Goal: Task Accomplishment & Management: Complete application form

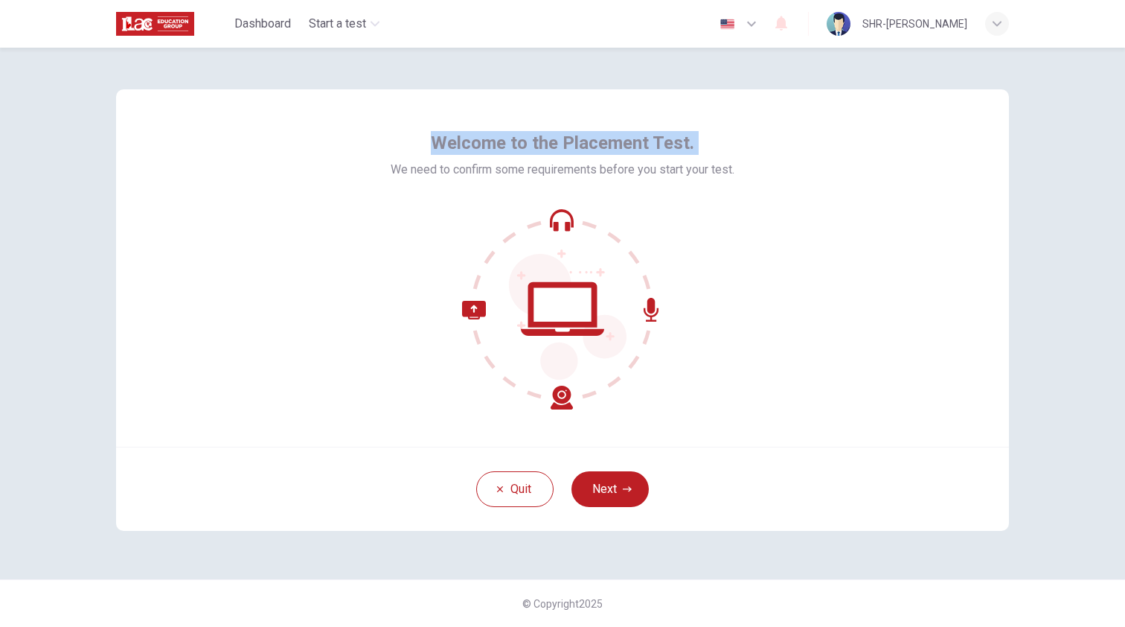
drag, startPoint x: 438, startPoint y: 141, endPoint x: 787, endPoint y: 190, distance: 353.2
click at [743, 156] on div "Welcome to the Placement Test. We need to confirm some requirements before you …" at bounding box center [562, 267] width 893 height 357
click at [805, 210] on div "Welcome to the Placement Test. We need to confirm some requirements before you …" at bounding box center [562, 267] width 893 height 357
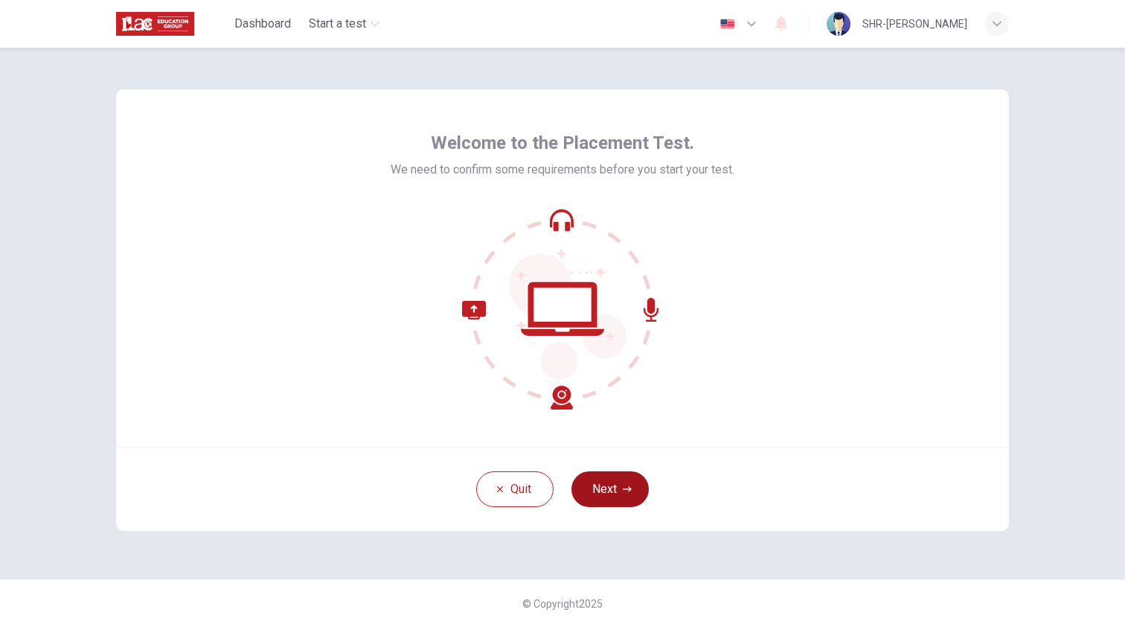
click at [606, 496] on button "Next" at bounding box center [610, 489] width 77 height 36
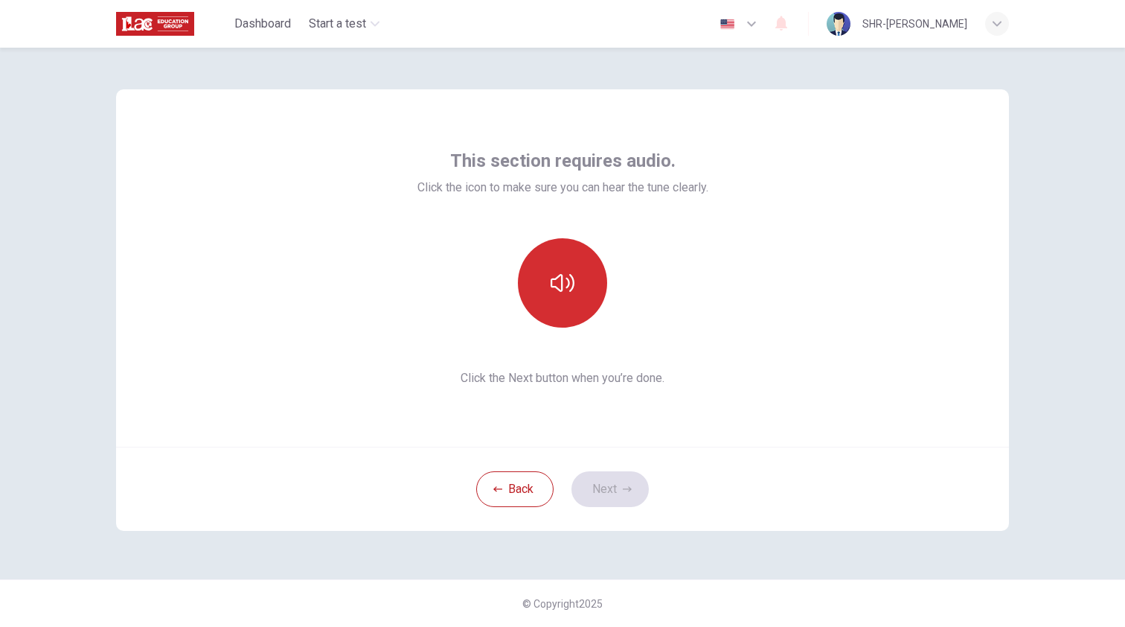
click at [543, 290] on button "button" at bounding box center [562, 282] width 89 height 89
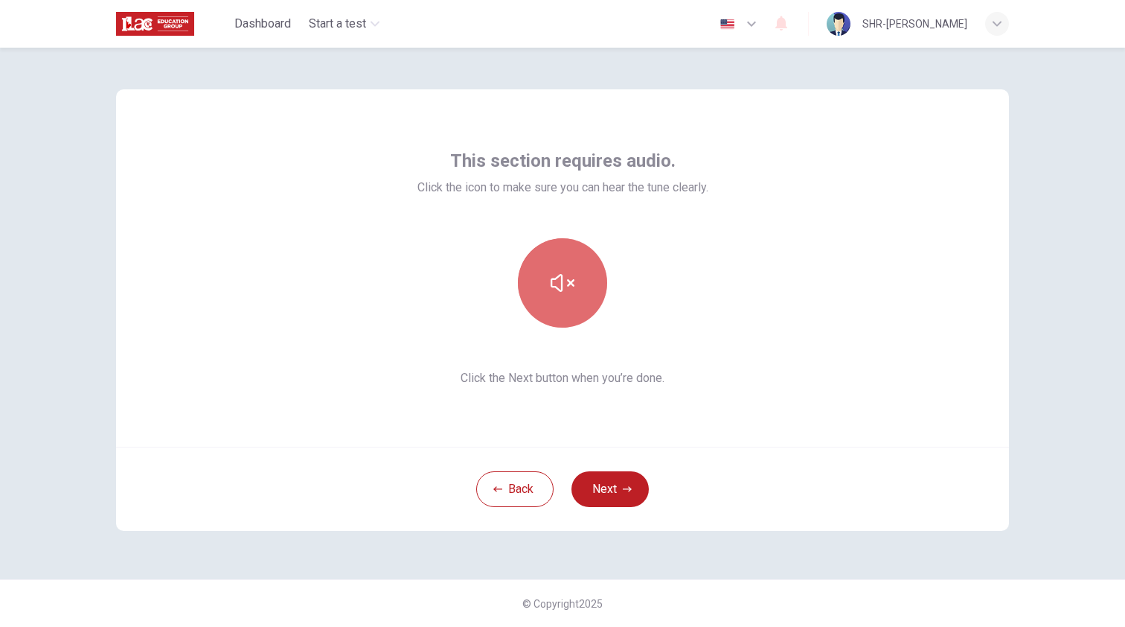
click at [551, 287] on icon "button" at bounding box center [563, 283] width 24 height 24
click at [547, 285] on button "button" at bounding box center [562, 282] width 89 height 89
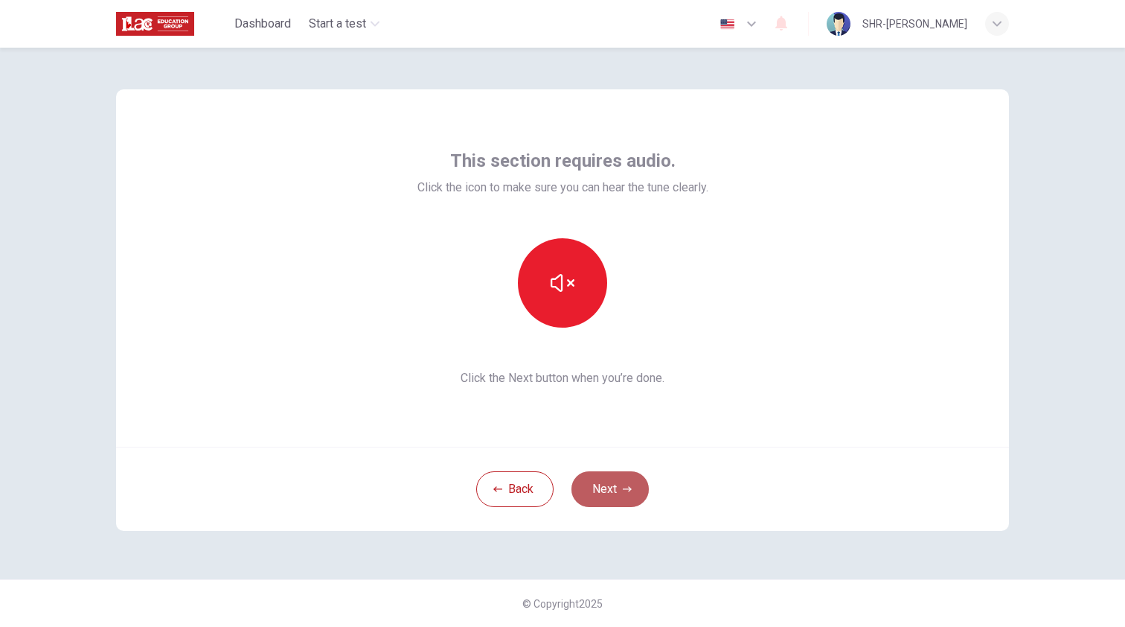
click at [608, 492] on button "Next" at bounding box center [610, 489] width 77 height 36
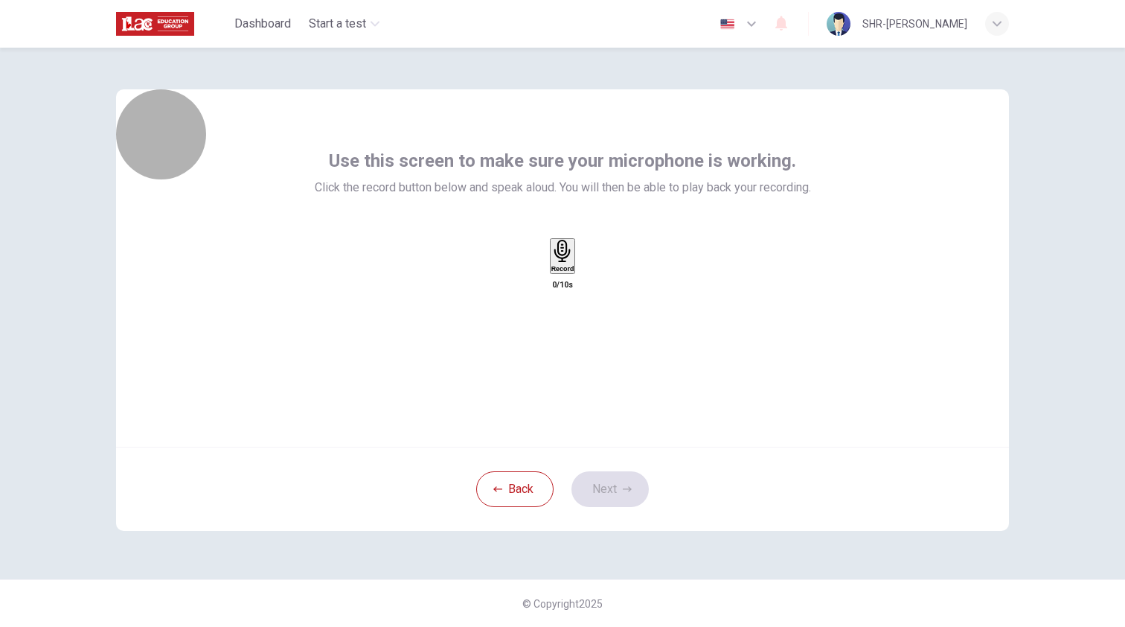
click at [569, 272] on h6 "Record" at bounding box center [562, 268] width 23 height 7
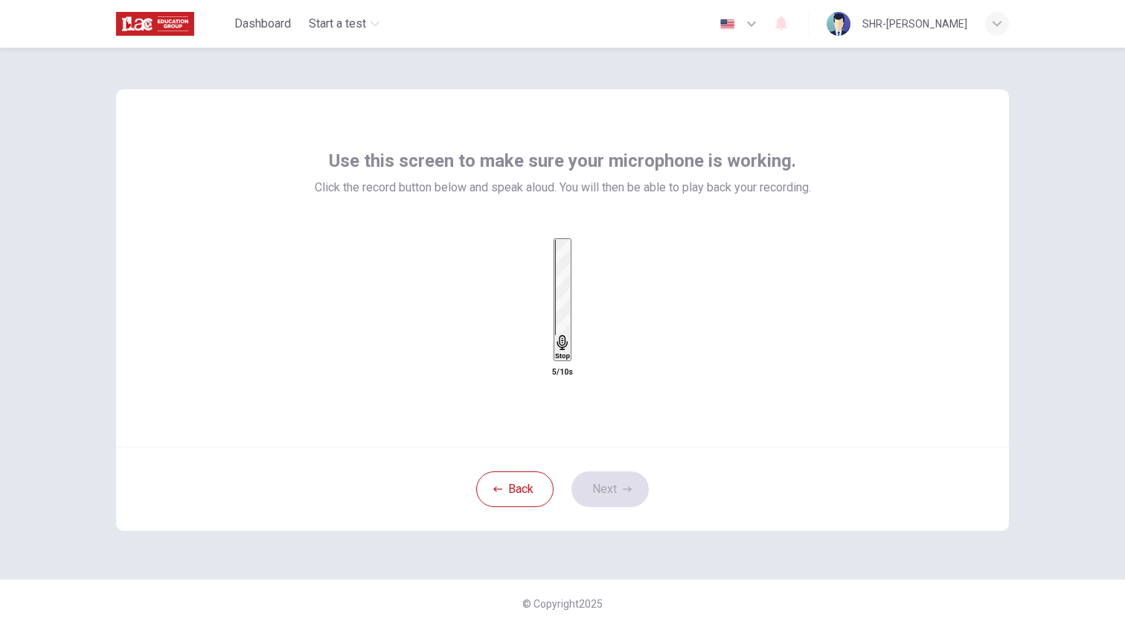
click at [564, 335] on icon "button" at bounding box center [562, 342] width 15 height 15
click at [579, 294] on div "Record" at bounding box center [563, 266] width 32 height 56
click at [577, 271] on icon "button" at bounding box center [577, 271] width 0 height 0
click at [606, 493] on button "Next" at bounding box center [610, 489] width 77 height 36
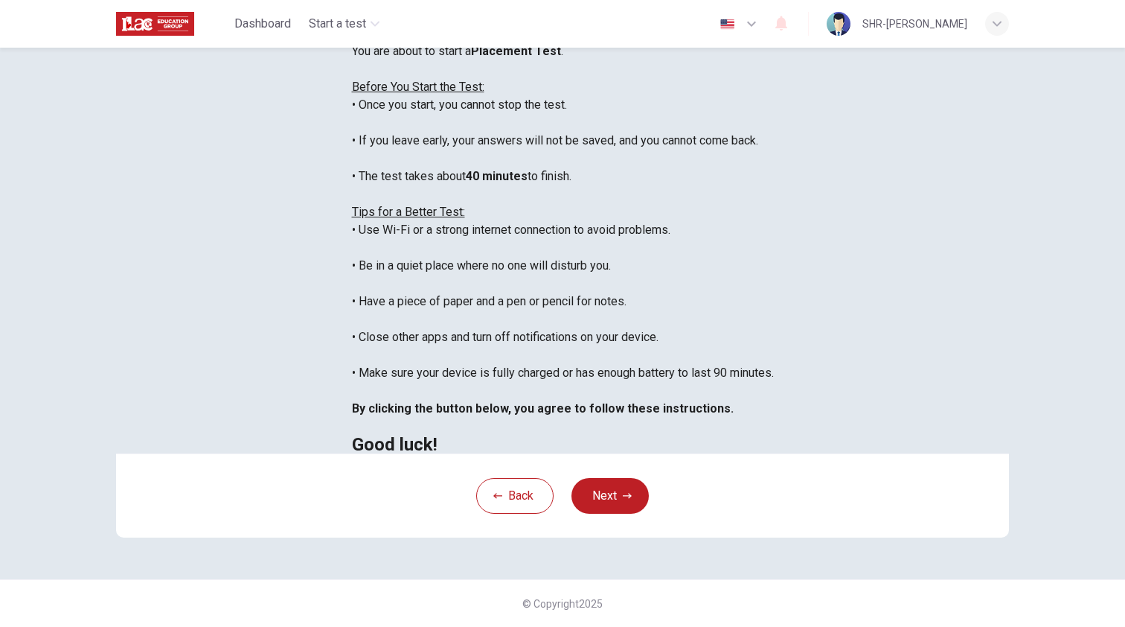
scroll to position [117, 0]
drag, startPoint x: 526, startPoint y: 279, endPoint x: 539, endPoint y: 341, distance: 63.1
click at [539, 341] on div "You are about to start a Placement Test . Before You Start the Test: • Once you…" at bounding box center [563, 247] width 422 height 411
click at [774, 330] on div "You are about to start a Placement Test . Before You Start the Test: • Once you…" at bounding box center [563, 247] width 422 height 411
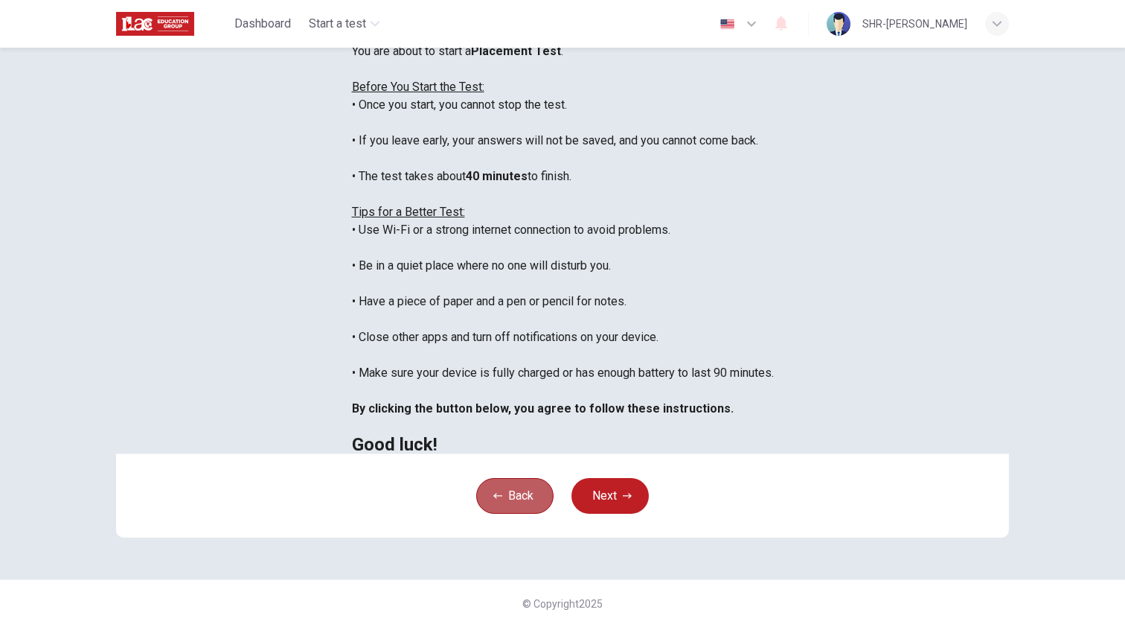
click at [538, 509] on button "Back" at bounding box center [514, 496] width 77 height 36
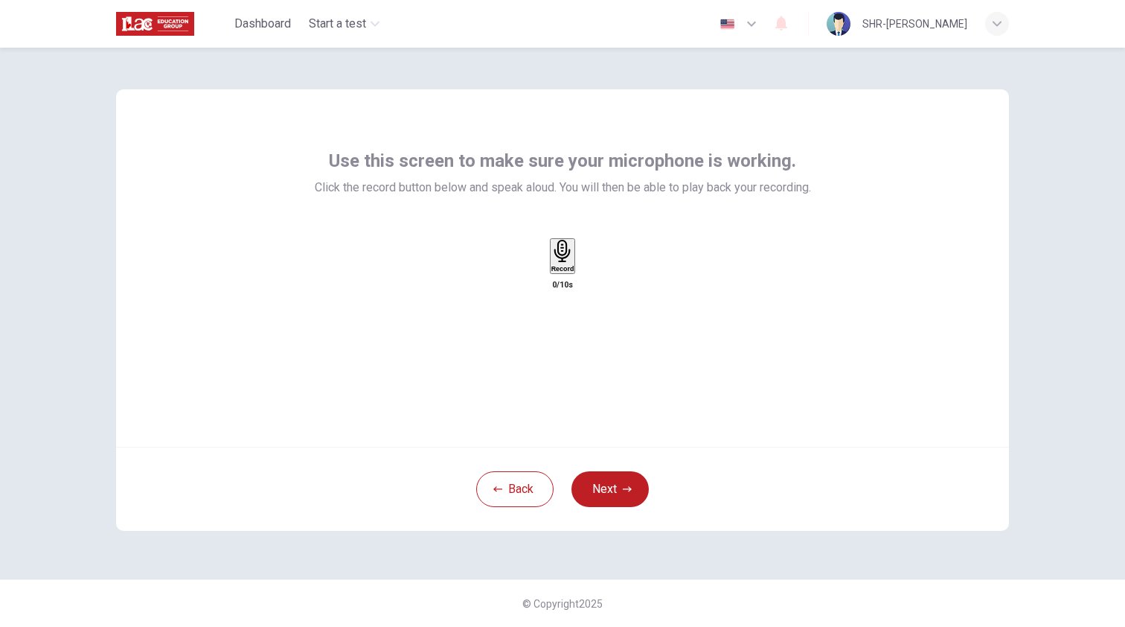
click at [560, 272] on h6 "Record" at bounding box center [562, 268] width 23 height 7
click at [570, 291] on div "Stop" at bounding box center [562, 300] width 15 height 120
drag, startPoint x: 617, startPoint y: 315, endPoint x: 610, endPoint y: 313, distance: 7.6
click at [579, 294] on div "Record" at bounding box center [563, 266] width 32 height 56
click at [577, 273] on div "button" at bounding box center [577, 267] width 0 height 11
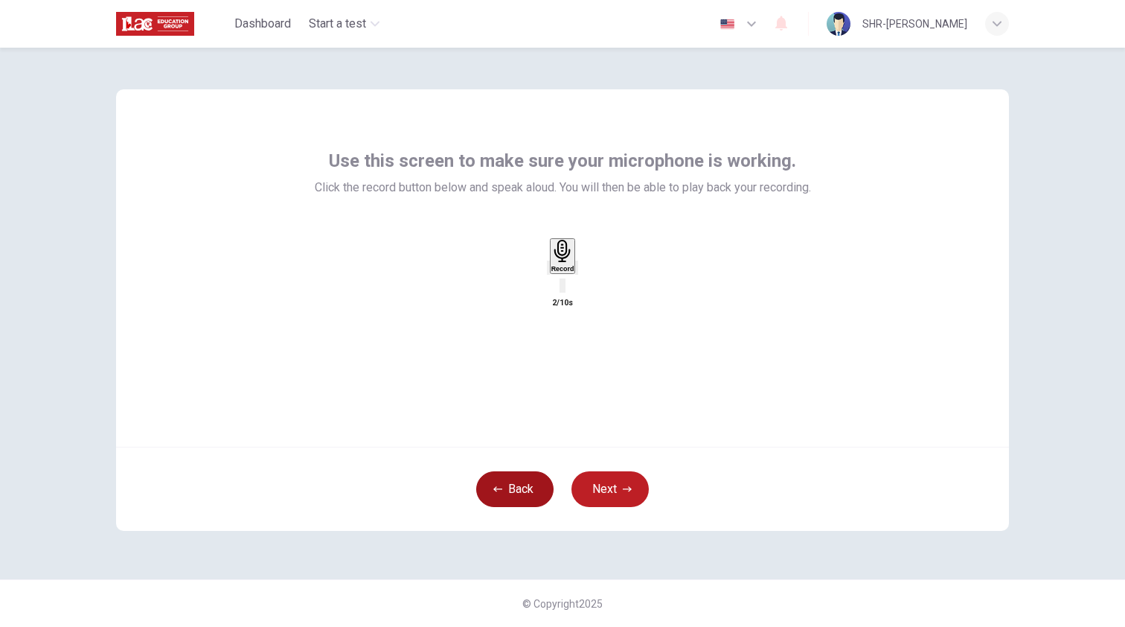
click at [514, 484] on button "Back" at bounding box center [514, 489] width 77 height 36
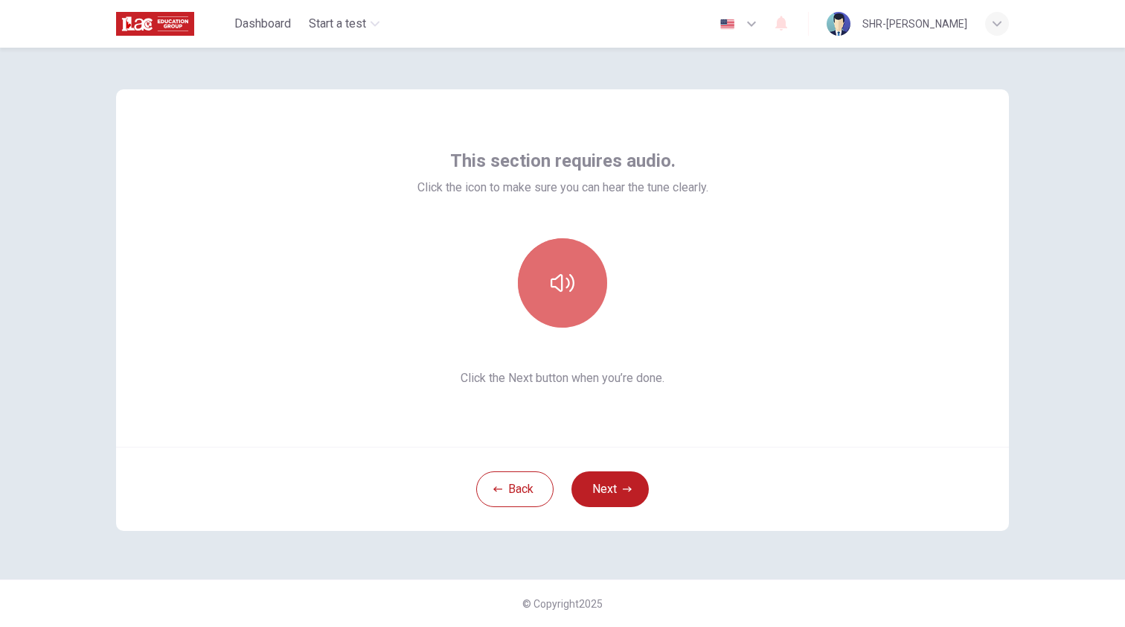
click at [561, 296] on button "button" at bounding box center [562, 282] width 89 height 89
click at [575, 293] on button "button" at bounding box center [562, 282] width 89 height 89
click at [561, 295] on button "button" at bounding box center [562, 282] width 89 height 89
click at [564, 295] on button "button" at bounding box center [562, 282] width 89 height 89
click at [586, 292] on button "button" at bounding box center [562, 282] width 89 height 89
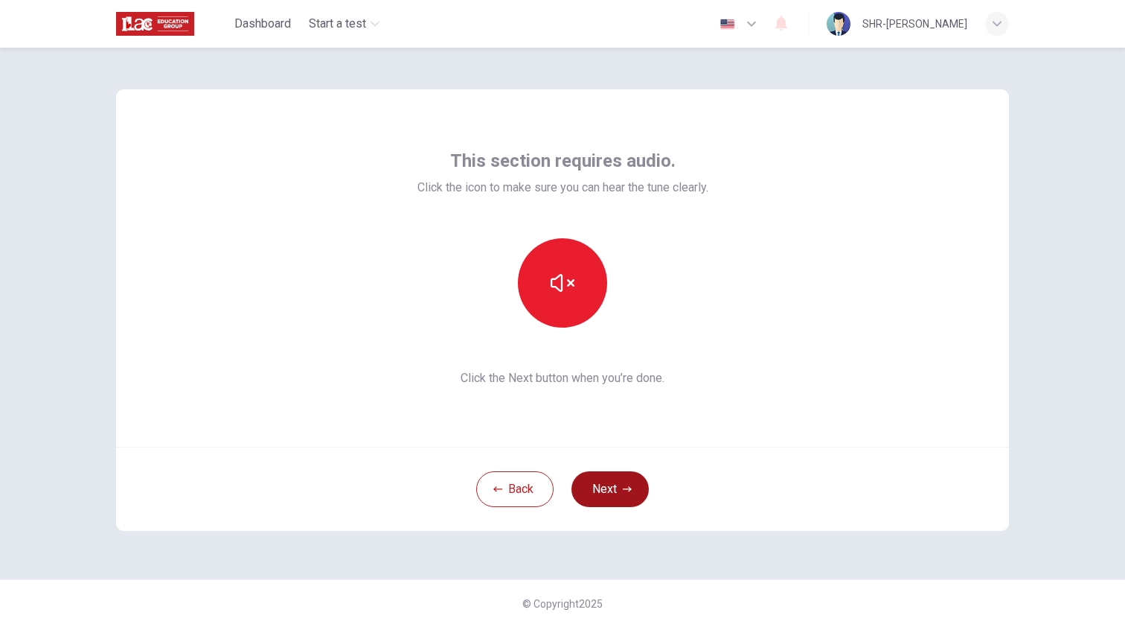
click at [608, 481] on button "Next" at bounding box center [610, 489] width 77 height 36
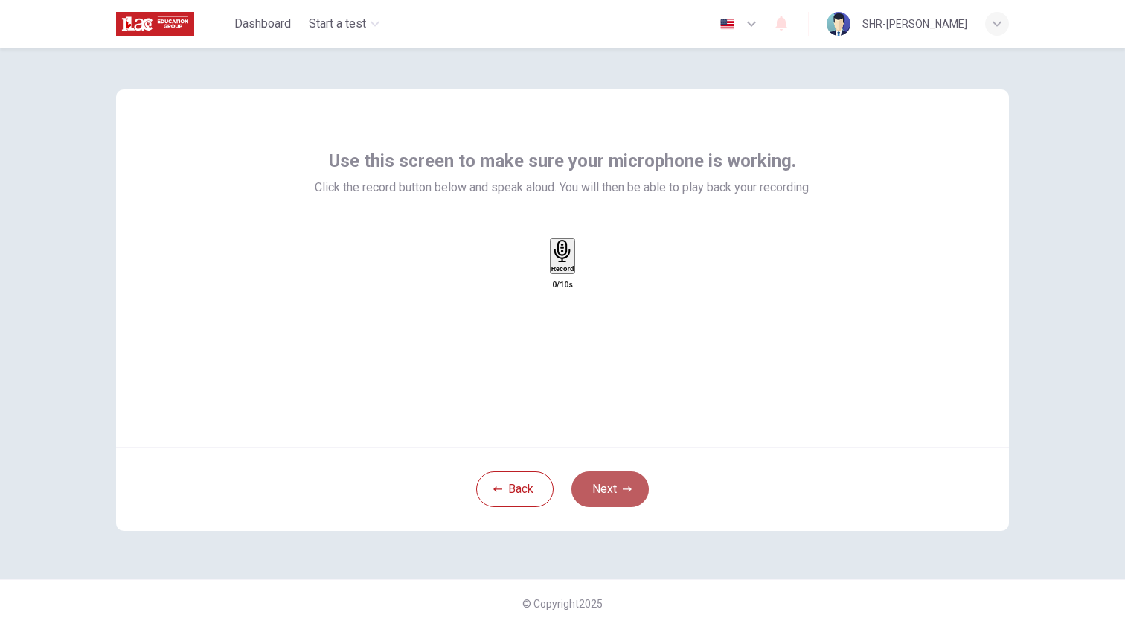
click at [618, 493] on button "Next" at bounding box center [610, 489] width 77 height 36
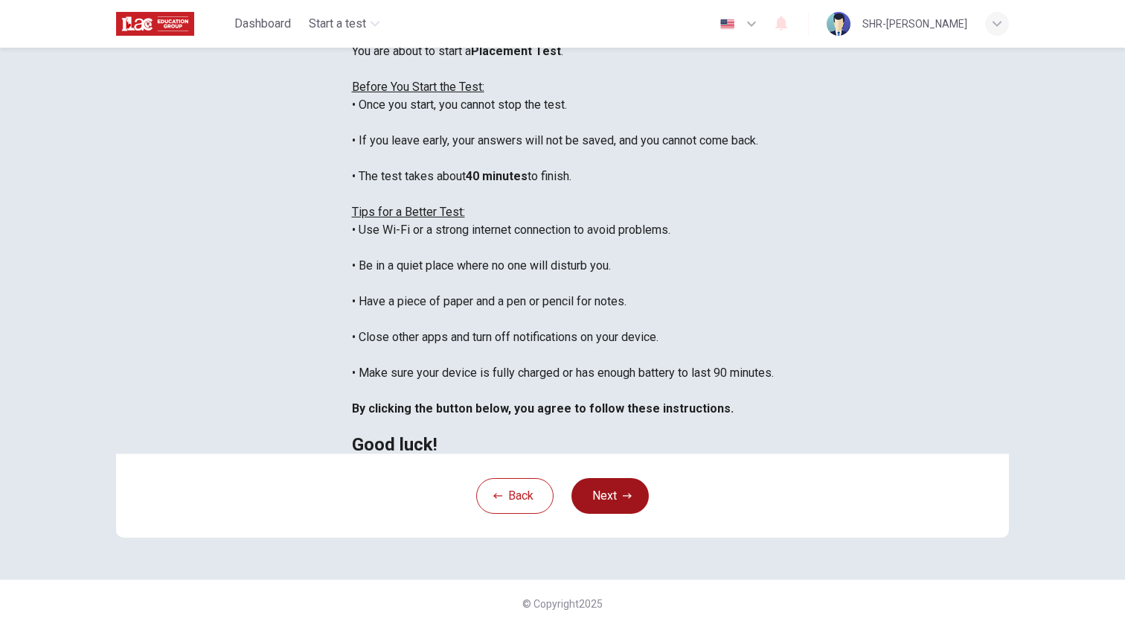
scroll to position [201, 0]
click at [595, 502] on button "Next" at bounding box center [610, 496] width 77 height 36
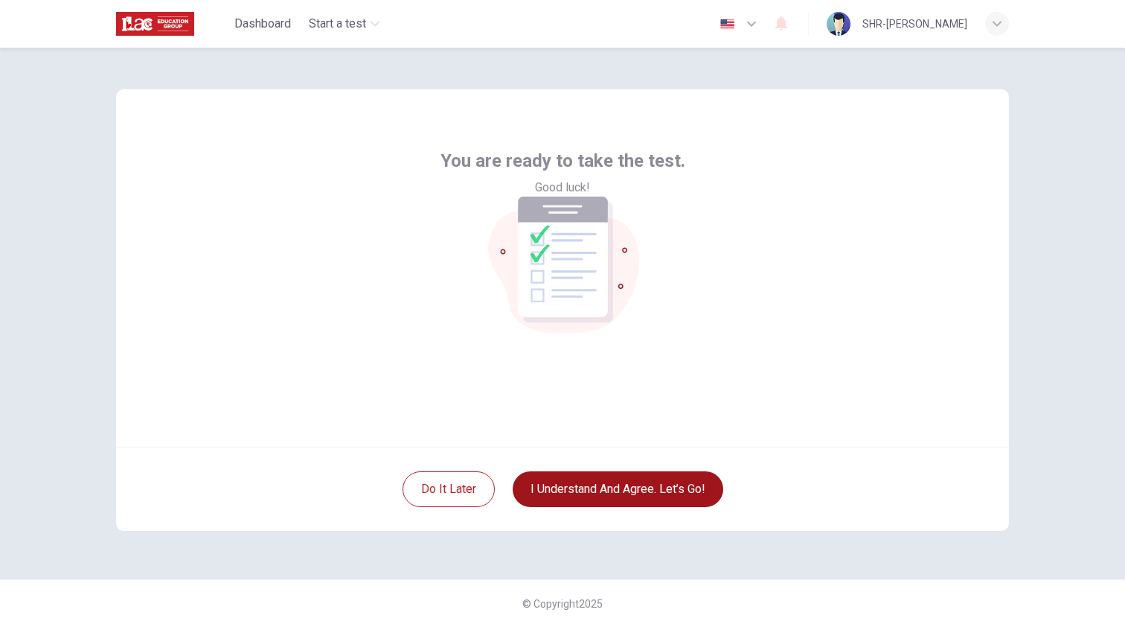
scroll to position [0, 0]
click at [699, 484] on button "I understand and agree. Let’s go!" at bounding box center [618, 489] width 211 height 36
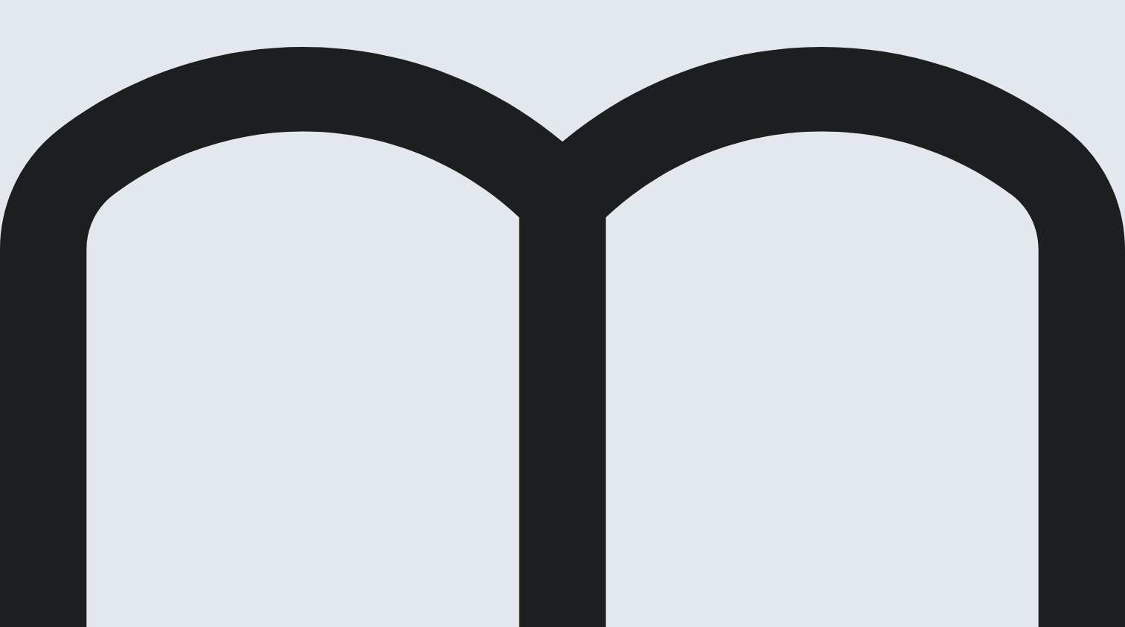
drag, startPoint x: 430, startPoint y: 187, endPoint x: 643, endPoint y: 188, distance: 212.8
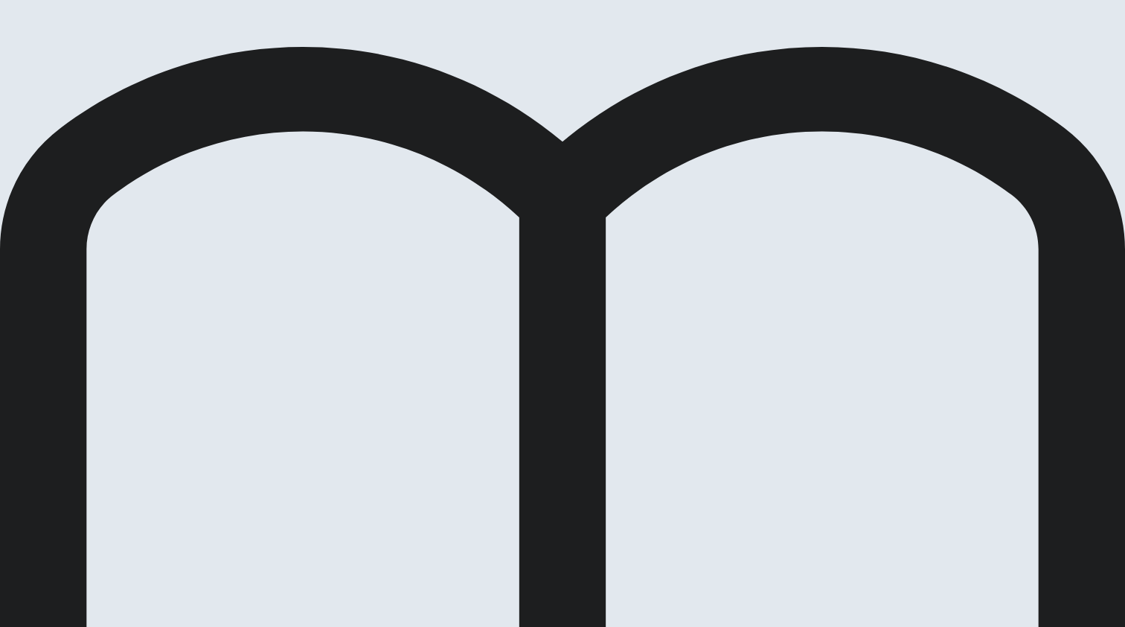
drag, startPoint x: 643, startPoint y: 188, endPoint x: 605, endPoint y: 189, distance: 38.0
drag, startPoint x: 605, startPoint y: 189, endPoint x: 529, endPoint y: 190, distance: 75.9
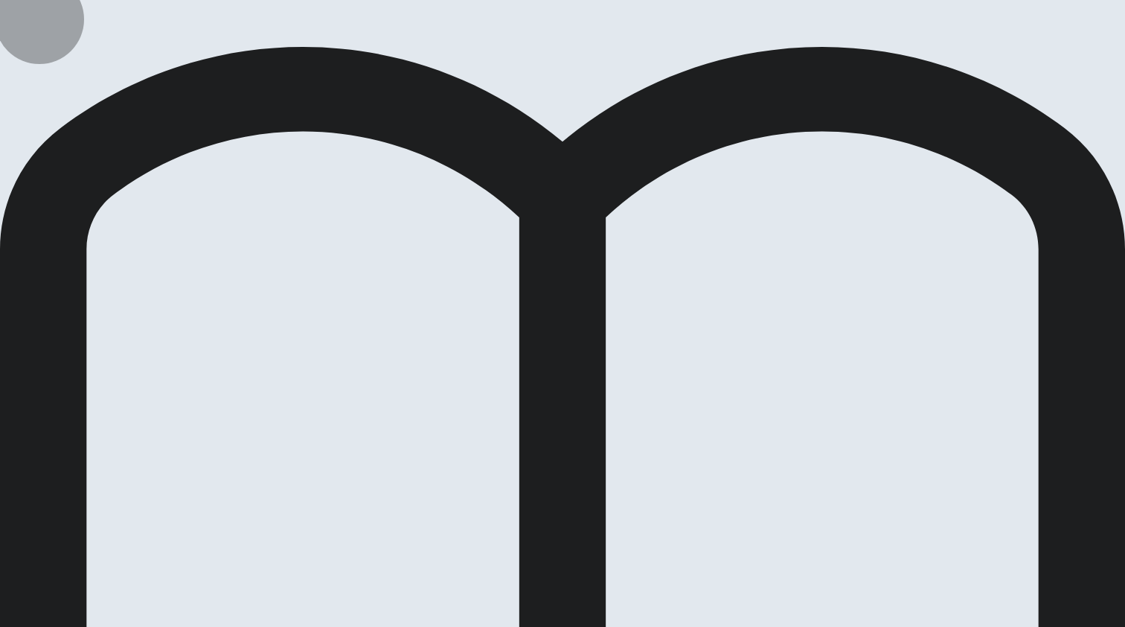
drag, startPoint x: 822, startPoint y: 30, endPoint x: 782, endPoint y: 44, distance: 41.9
drag, startPoint x: 525, startPoint y: 188, endPoint x: 680, endPoint y: 187, distance: 155.5
drag, startPoint x: 623, startPoint y: 188, endPoint x: 546, endPoint y: 188, distance: 76.7
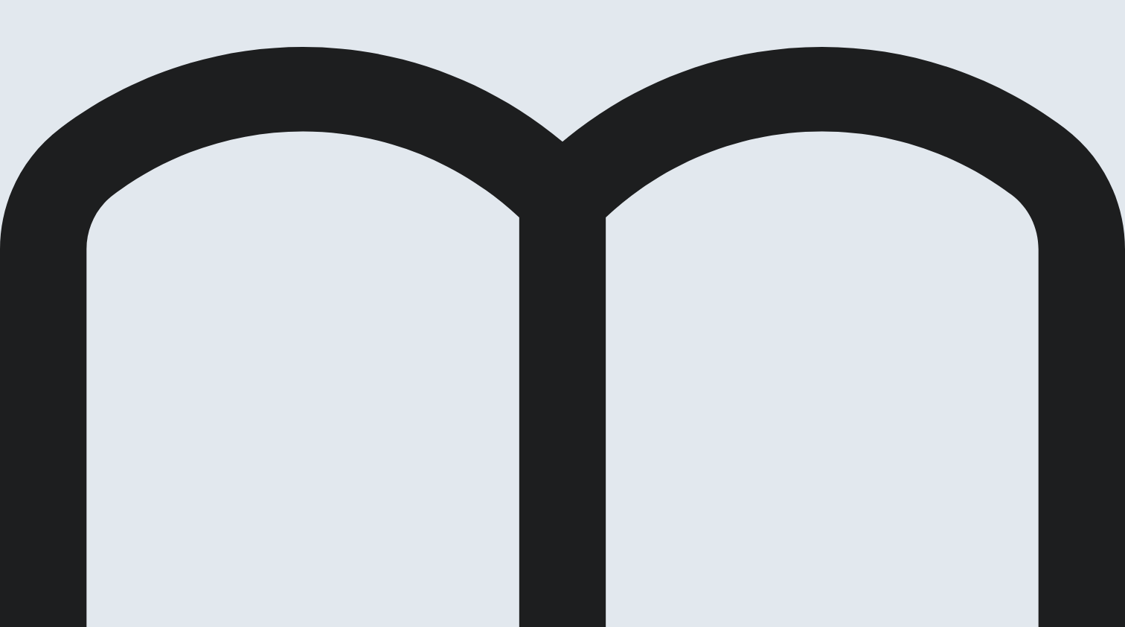
drag, startPoint x: 525, startPoint y: 188, endPoint x: 453, endPoint y: 188, distance: 71.4
drag, startPoint x: 496, startPoint y: 188, endPoint x: 543, endPoint y: 185, distance: 47.7
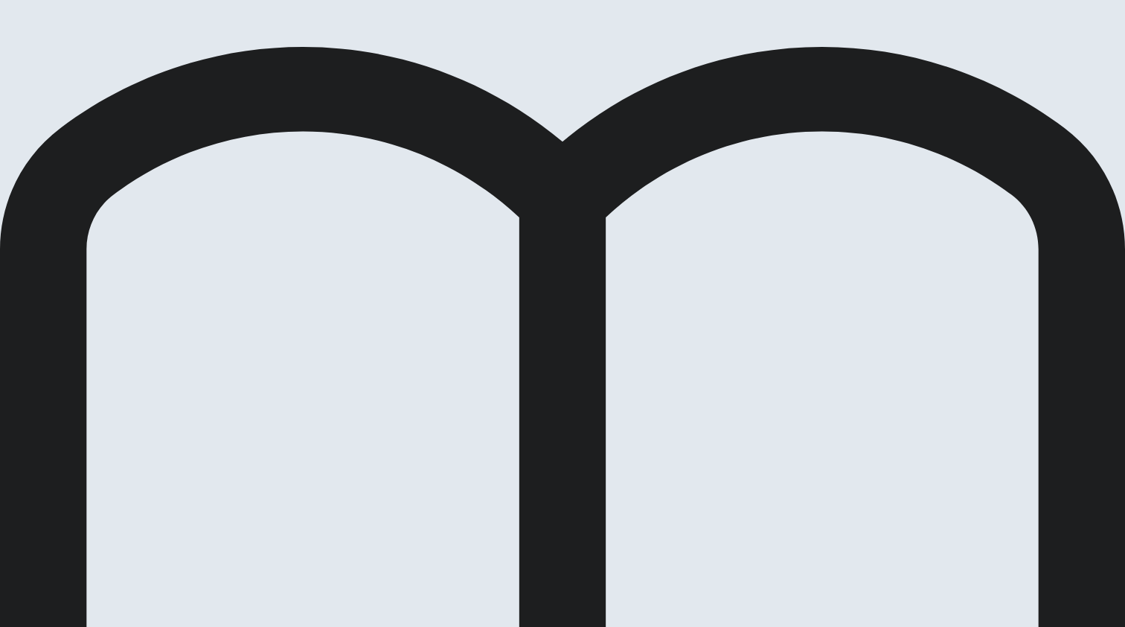
drag, startPoint x: 438, startPoint y: 190, endPoint x: 598, endPoint y: 193, distance: 160.8
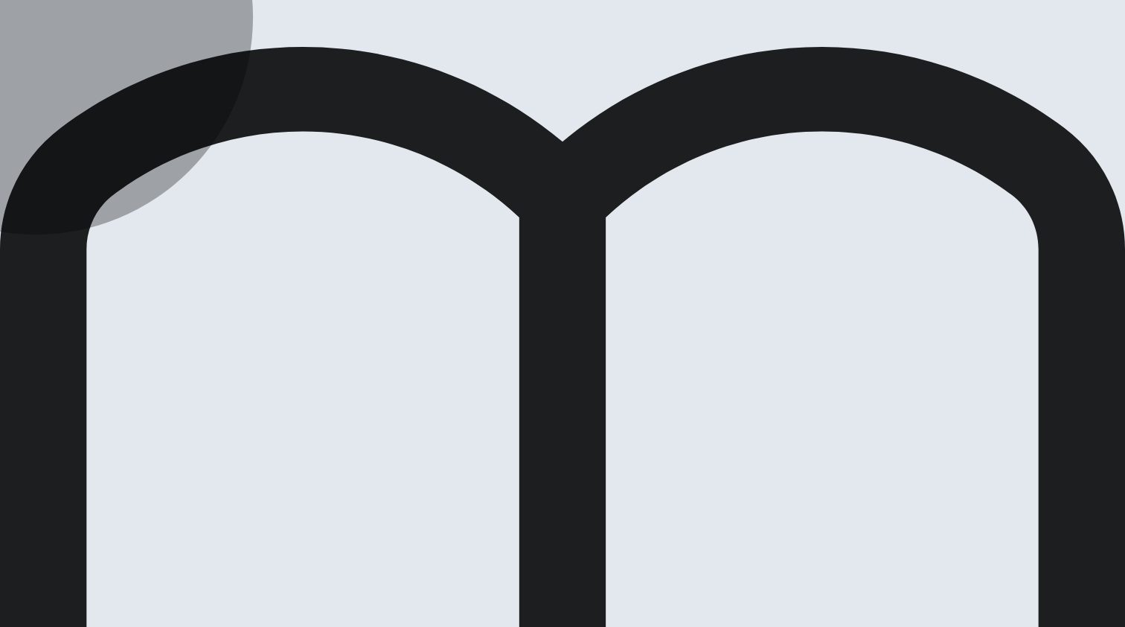
drag, startPoint x: 473, startPoint y: 289, endPoint x: 489, endPoint y: 280, distance: 18.7
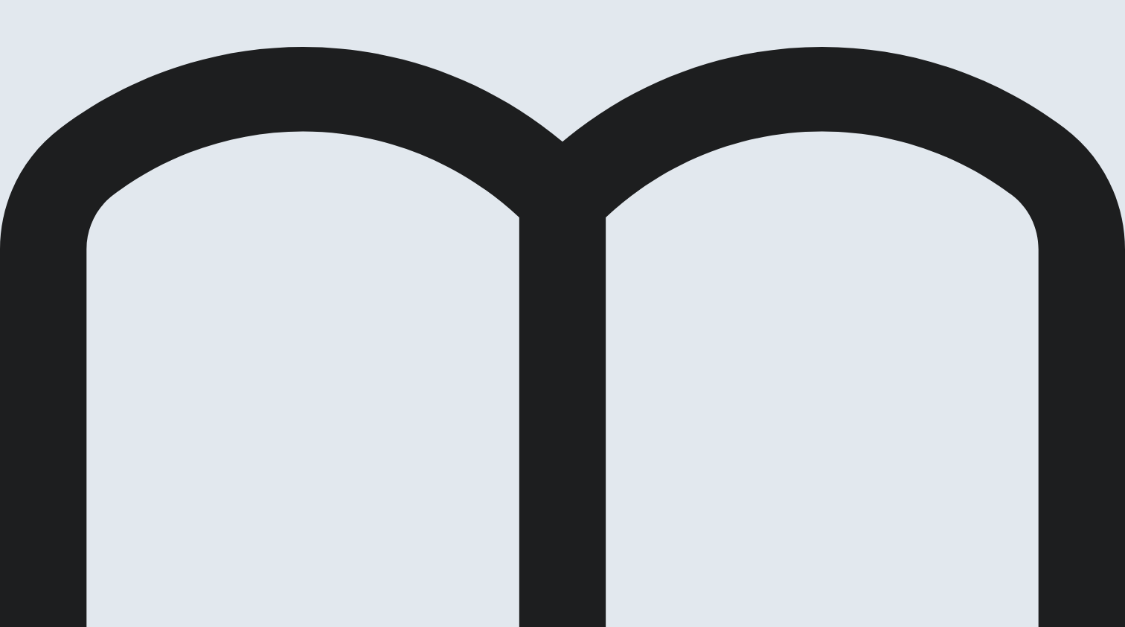
drag, startPoint x: 447, startPoint y: 188, endPoint x: 529, endPoint y: 188, distance: 82.6
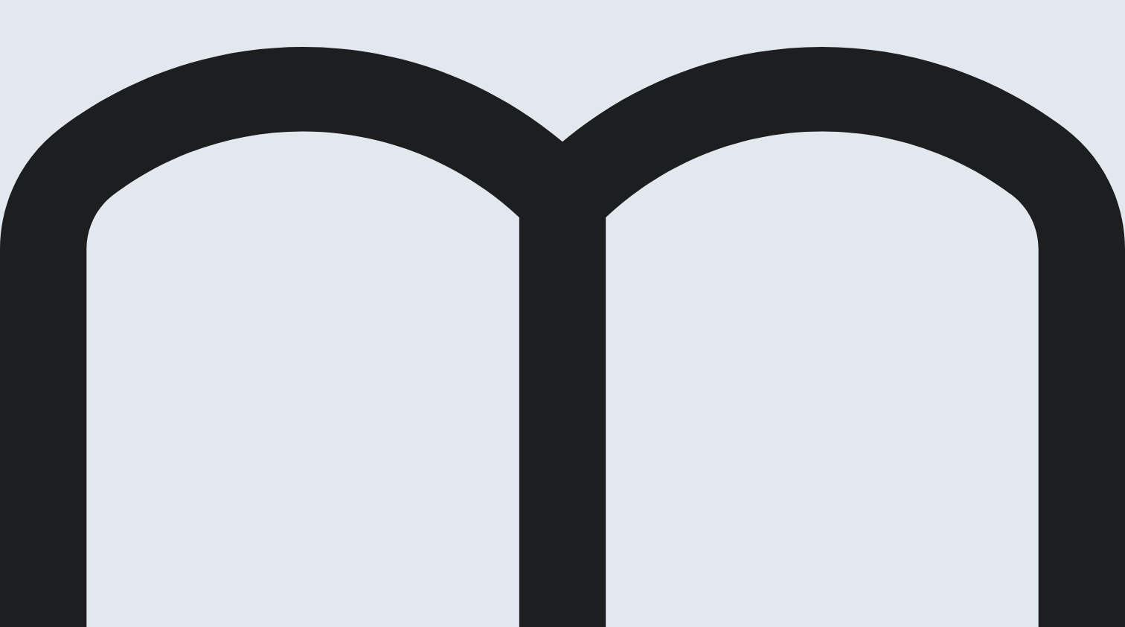
drag, startPoint x: 819, startPoint y: 31, endPoint x: 810, endPoint y: 27, distance: 10.7
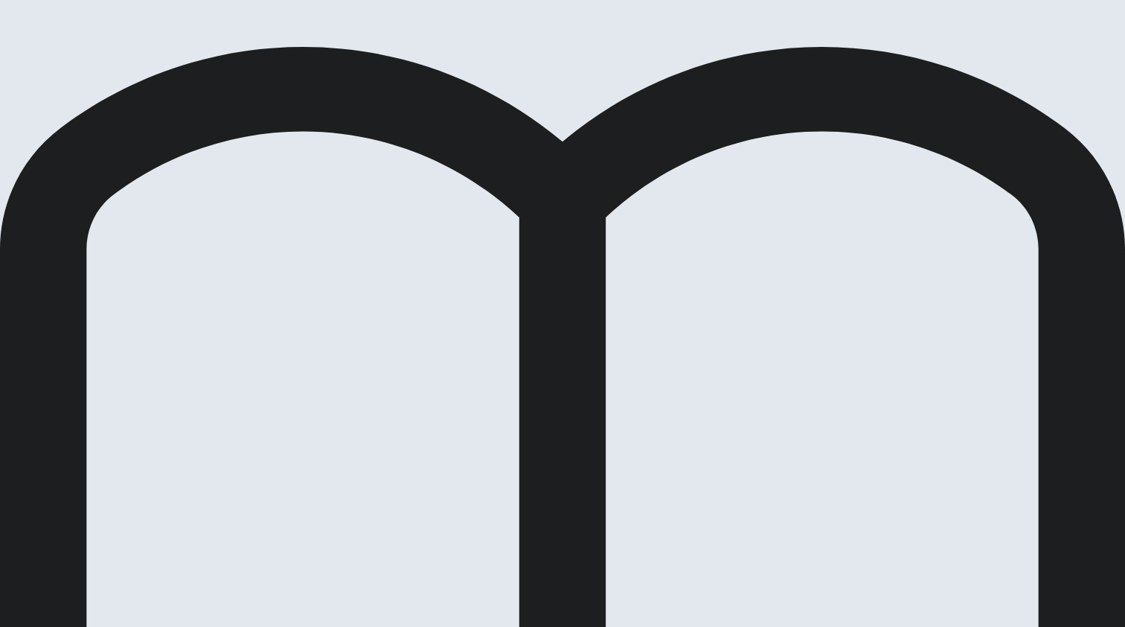
drag, startPoint x: 822, startPoint y: 23, endPoint x: 810, endPoint y: 23, distance: 12.7
drag, startPoint x: 458, startPoint y: 189, endPoint x: 526, endPoint y: 187, distance: 68.5
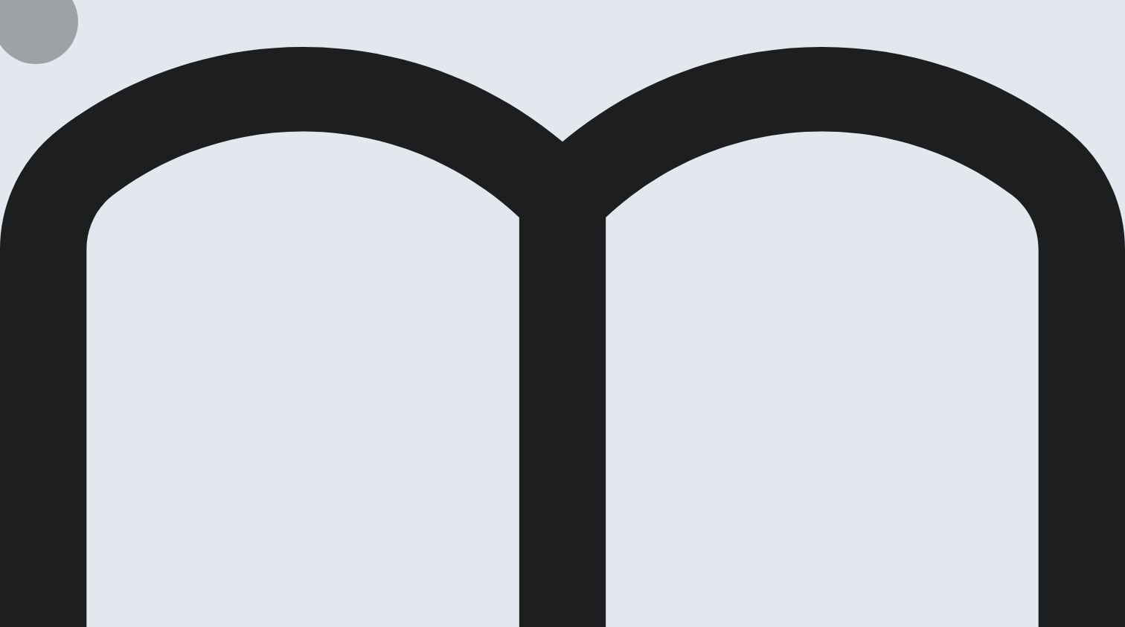
drag, startPoint x: 824, startPoint y: 16, endPoint x: 758, endPoint y: 54, distance: 76.3
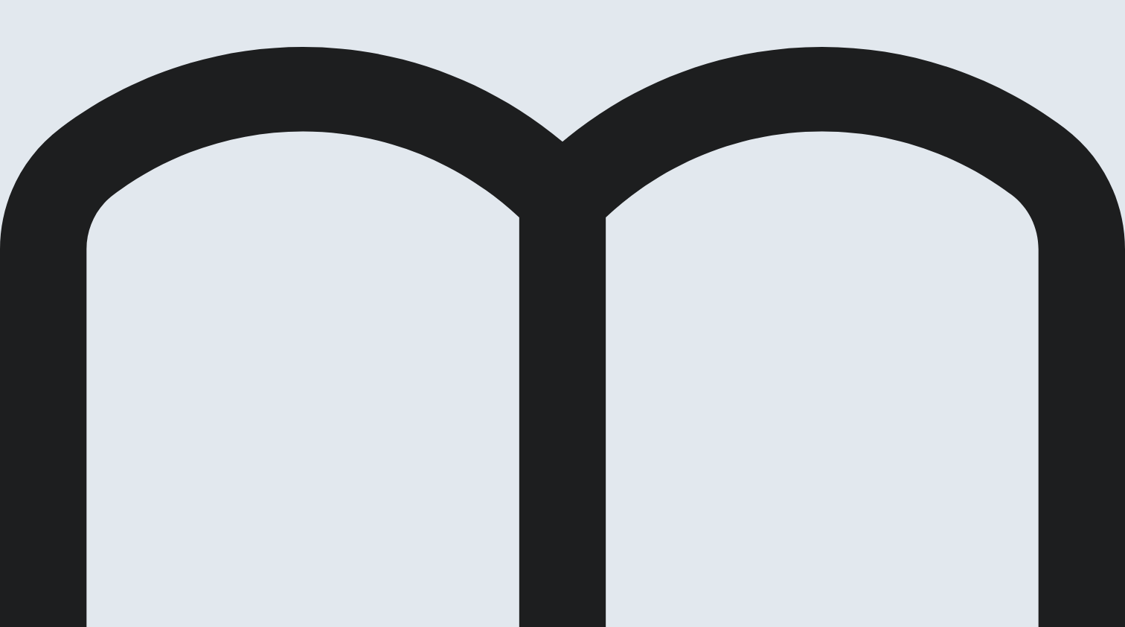
drag, startPoint x: 441, startPoint y: 189, endPoint x: 513, endPoint y: 186, distance: 71.5
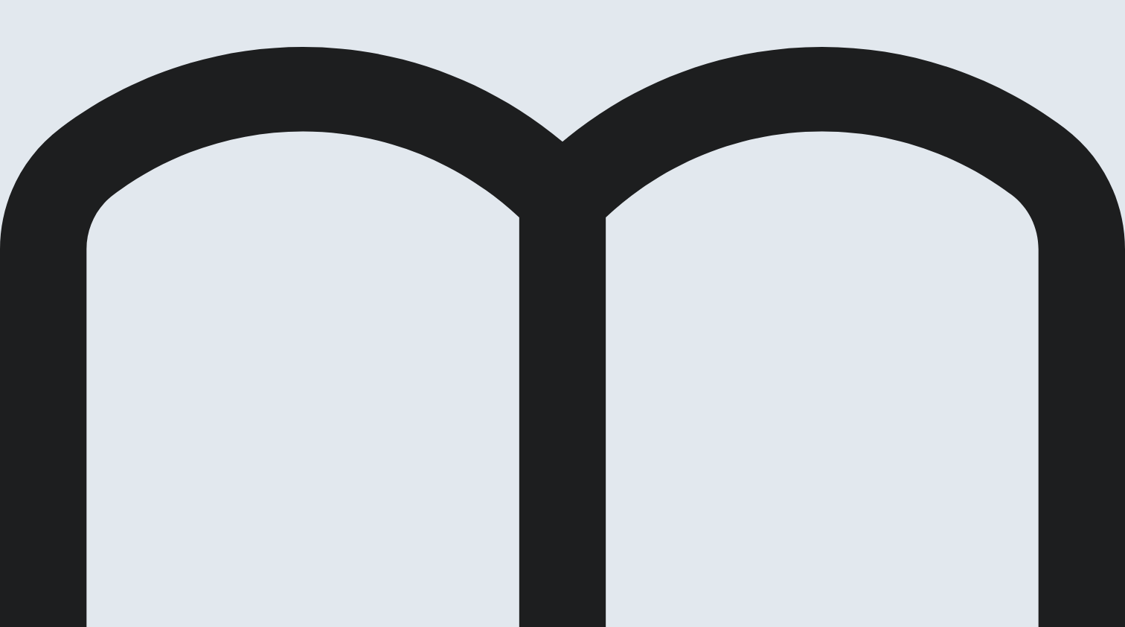
drag, startPoint x: 805, startPoint y: 28, endPoint x: 778, endPoint y: 34, distance: 27.6
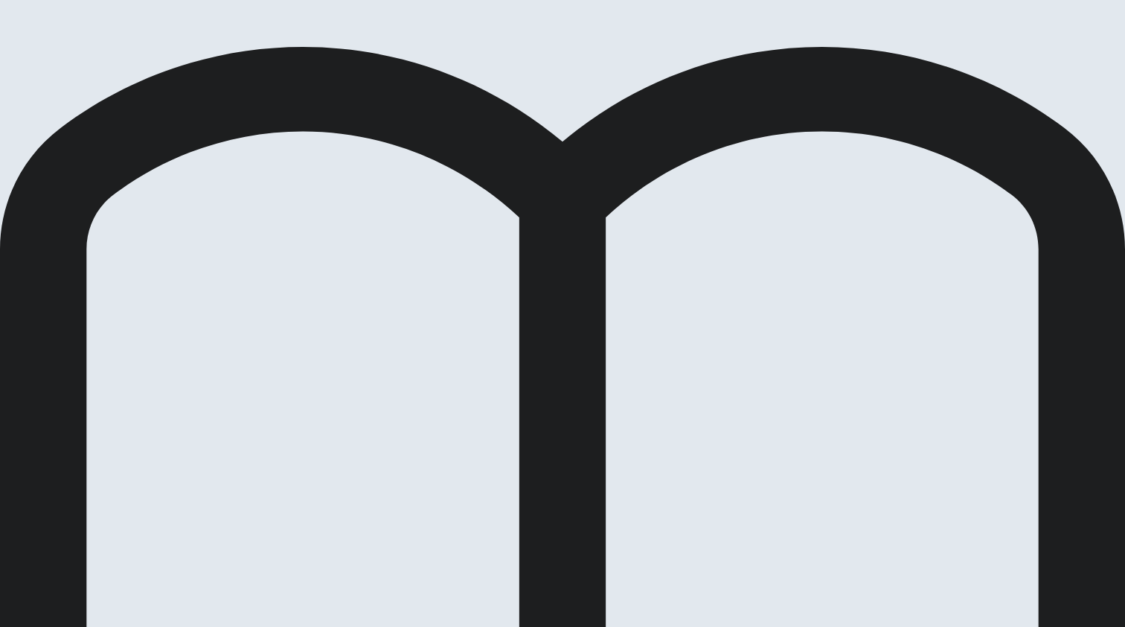
drag, startPoint x: 820, startPoint y: 20, endPoint x: 793, endPoint y: 32, distance: 29.3
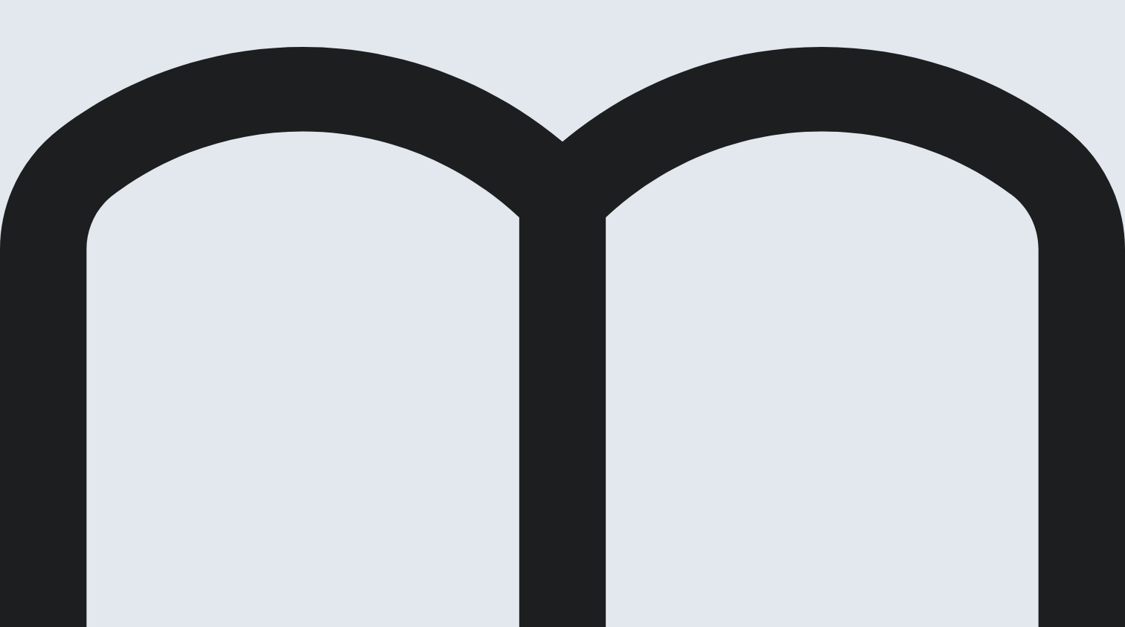
drag, startPoint x: 822, startPoint y: 23, endPoint x: 684, endPoint y: 120, distance: 168.3
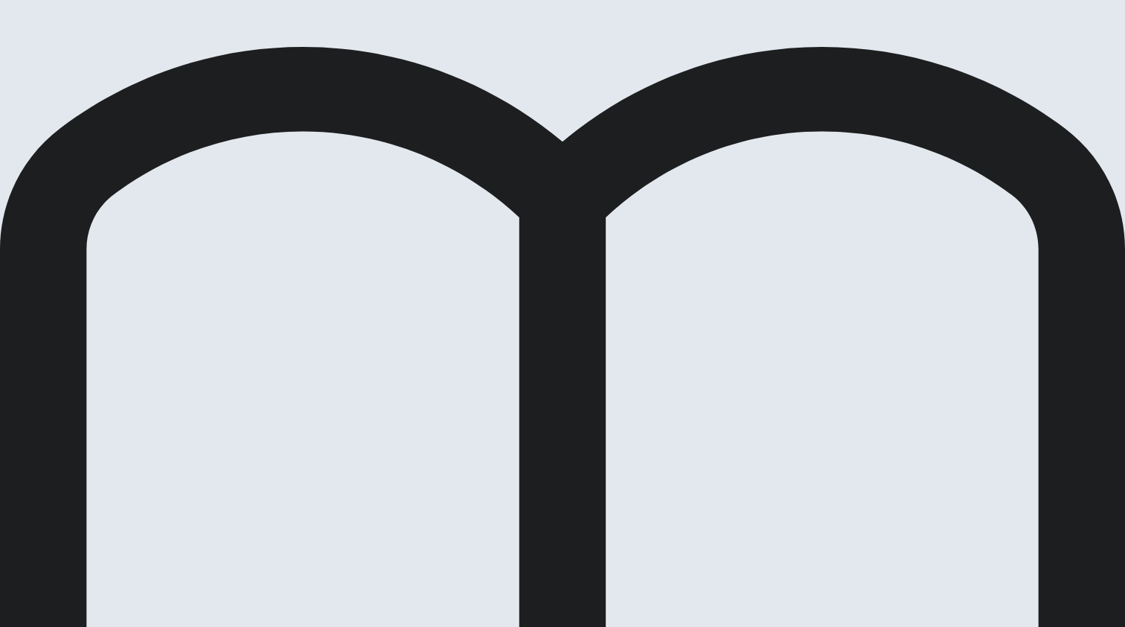
drag, startPoint x: 442, startPoint y: 187, endPoint x: 560, endPoint y: 185, distance: 117.6
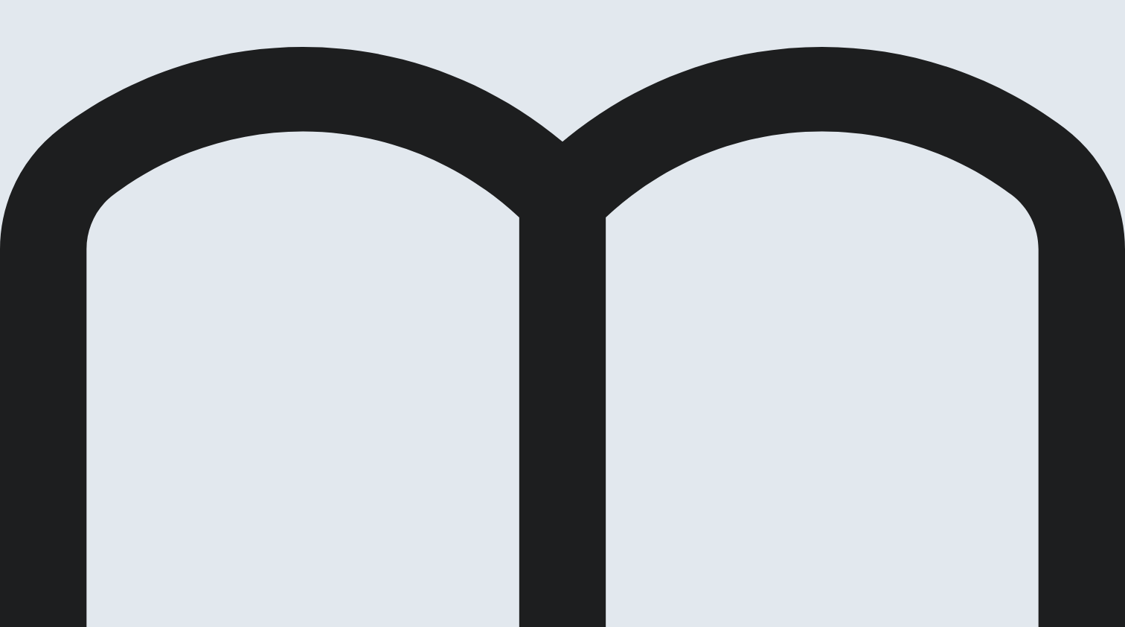
drag, startPoint x: 543, startPoint y: 194, endPoint x: 533, endPoint y: 202, distance: 12.2
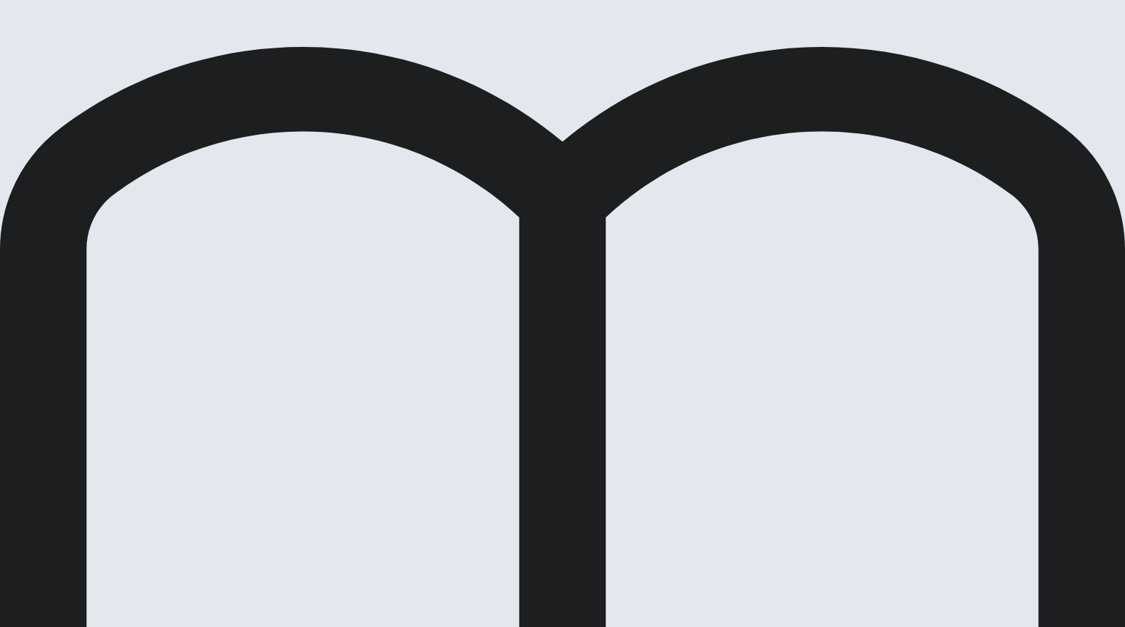
drag, startPoint x: 827, startPoint y: 31, endPoint x: 767, endPoint y: 52, distance: 63.1
drag, startPoint x: 432, startPoint y: 188, endPoint x: 524, endPoint y: 188, distance: 91.5
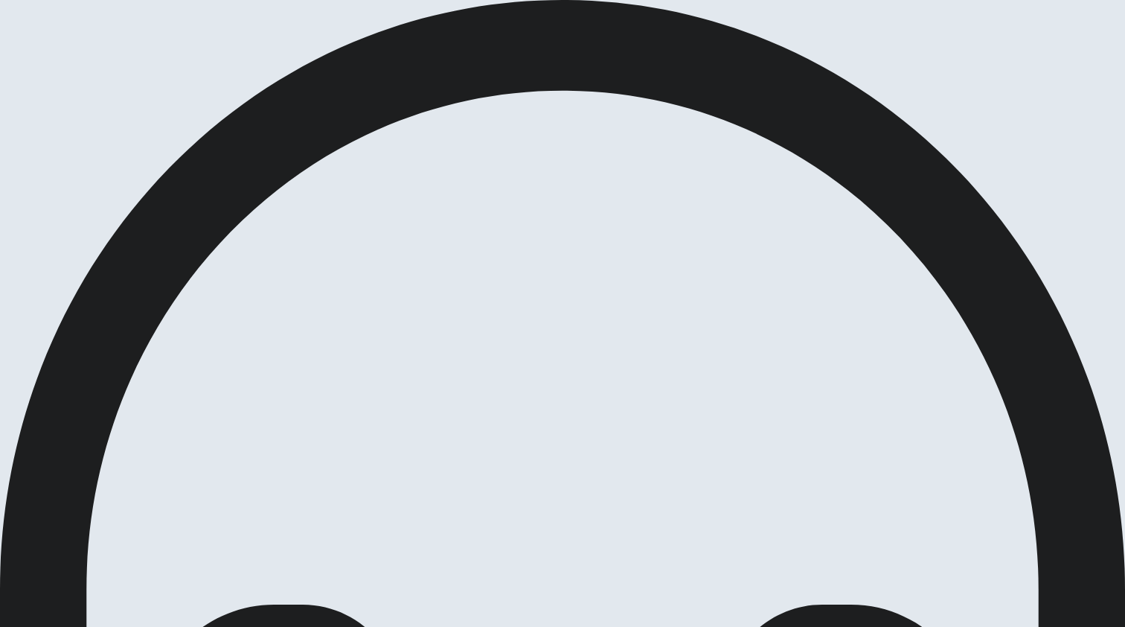
drag, startPoint x: 178, startPoint y: 190, endPoint x: 505, endPoint y: 199, distance: 326.9
drag, startPoint x: 717, startPoint y: 189, endPoint x: 864, endPoint y: 48, distance: 203.7
drag, startPoint x: 903, startPoint y: 27, endPoint x: 822, endPoint y: 52, distance: 85.0
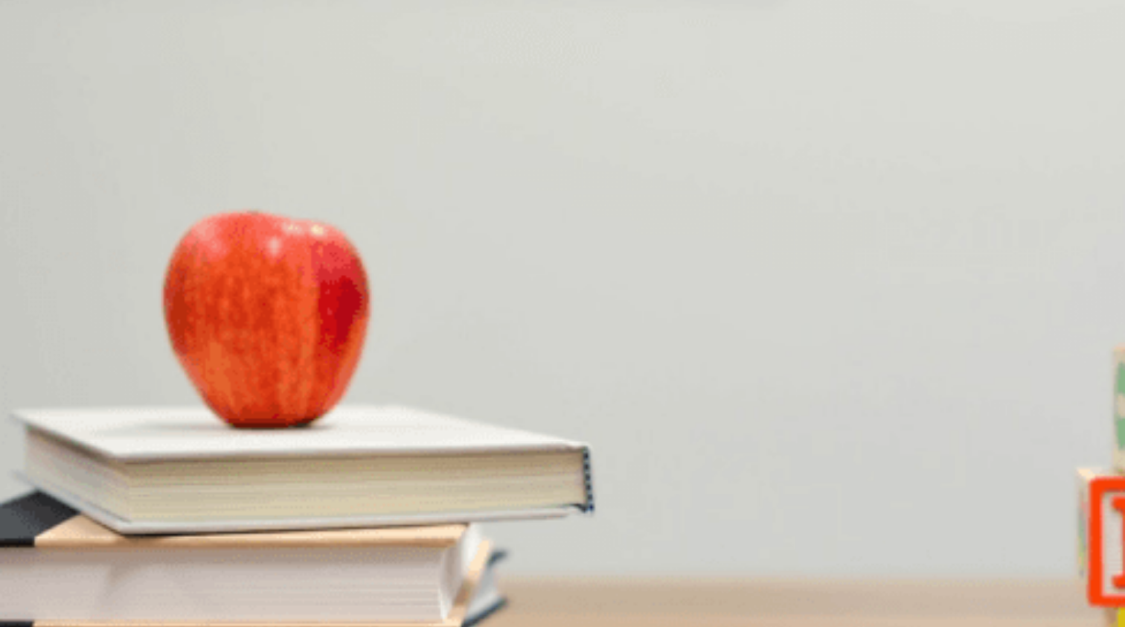
drag, startPoint x: 536, startPoint y: 110, endPoint x: 740, endPoint y: 116, distance: 204.0
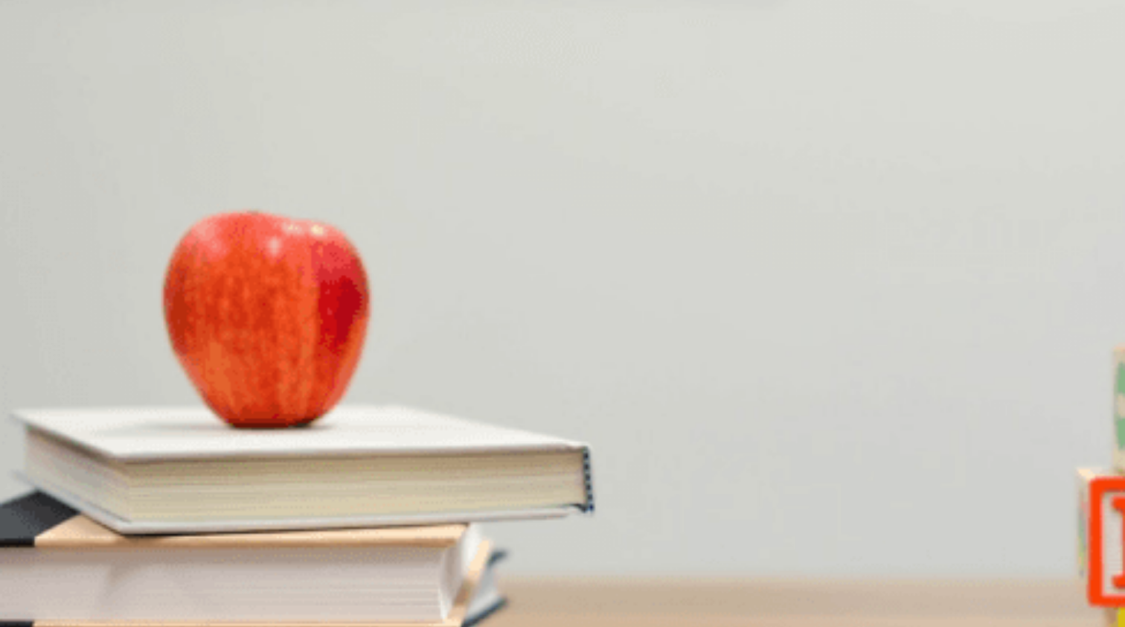
drag, startPoint x: 524, startPoint y: 270, endPoint x: 703, endPoint y: 273, distance: 179.4
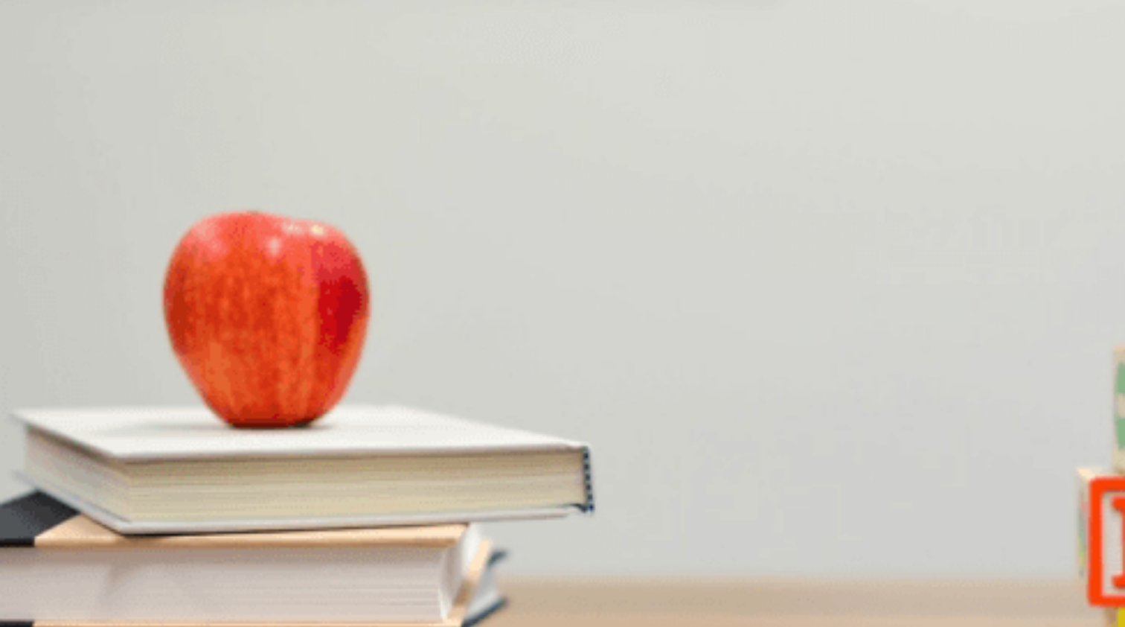
drag, startPoint x: 610, startPoint y: 273, endPoint x: 576, endPoint y: 273, distance: 34.2
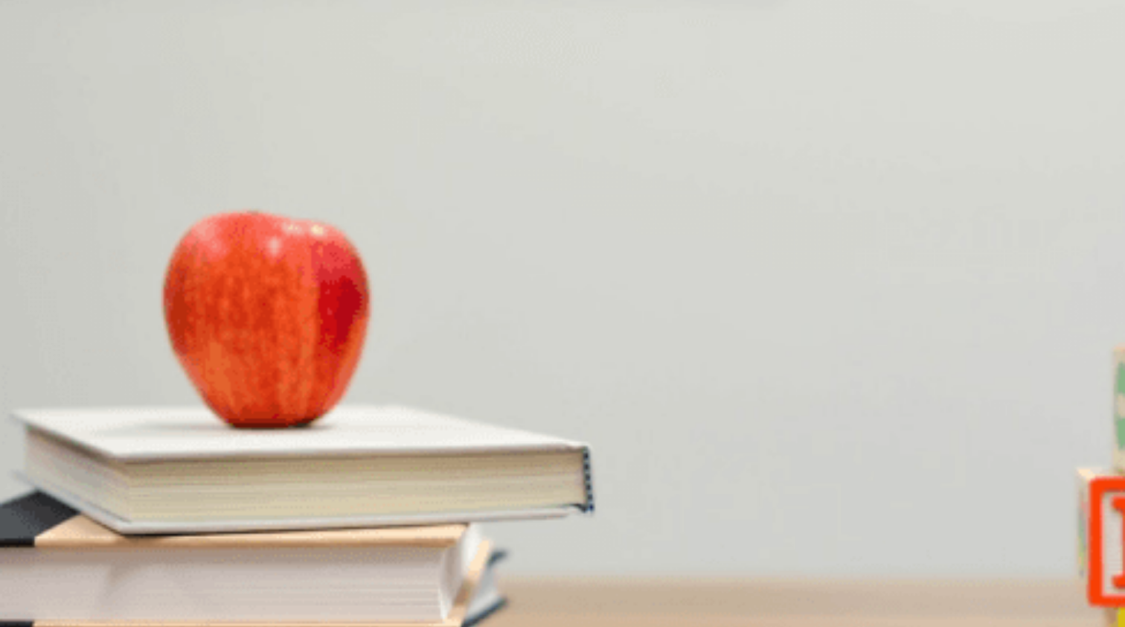
drag, startPoint x: 514, startPoint y: 254, endPoint x: 647, endPoint y: 252, distance: 133.2
drag, startPoint x: 557, startPoint y: 252, endPoint x: 512, endPoint y: 250, distance: 44.7
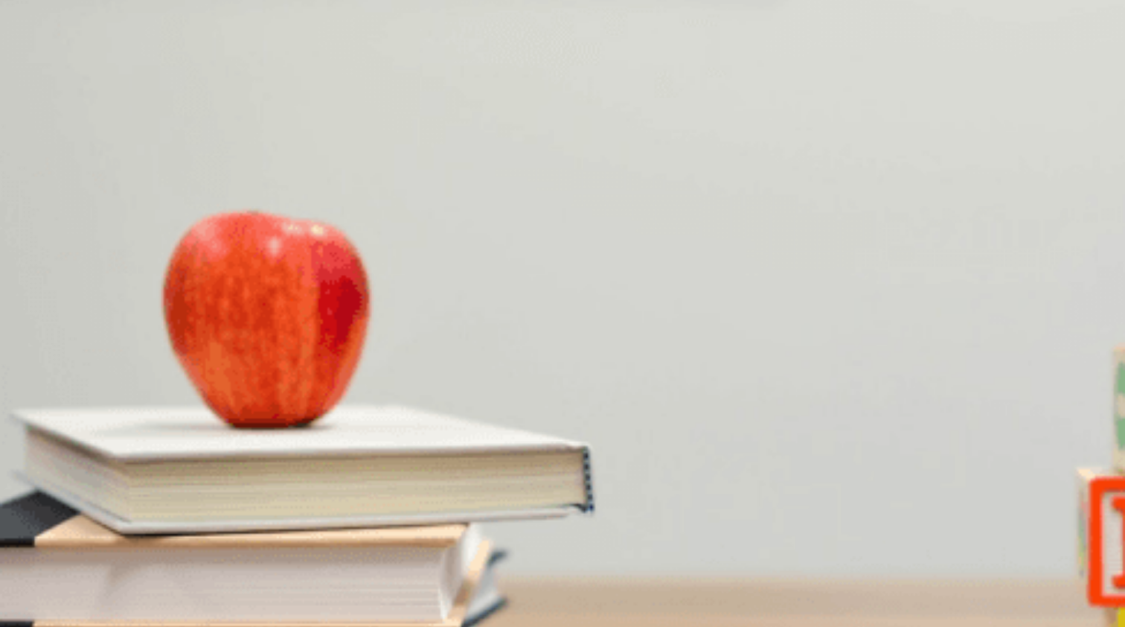
scroll to position [45, 0]
type input "0"
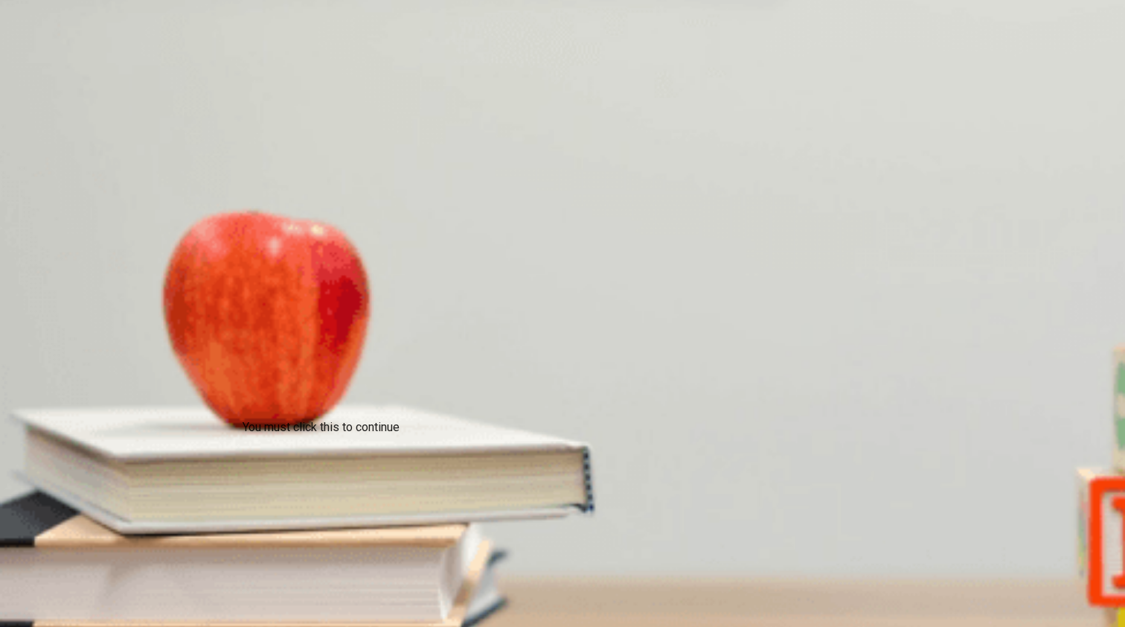
drag, startPoint x: 438, startPoint y: 436, endPoint x: 428, endPoint y: 441, distance: 10.7
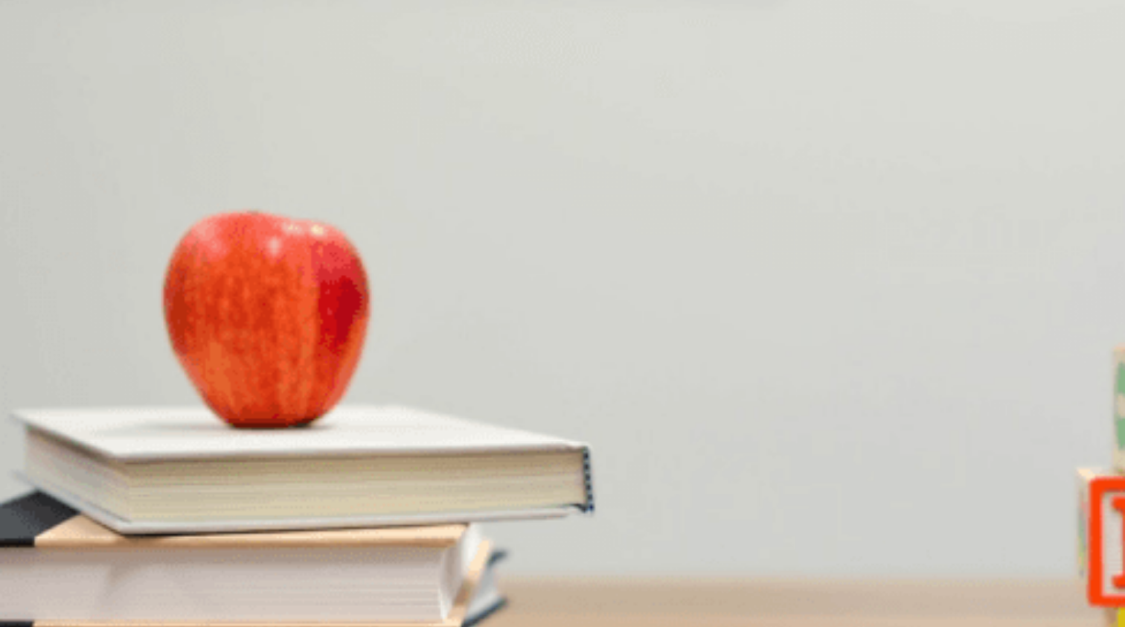
scroll to position [45, 0]
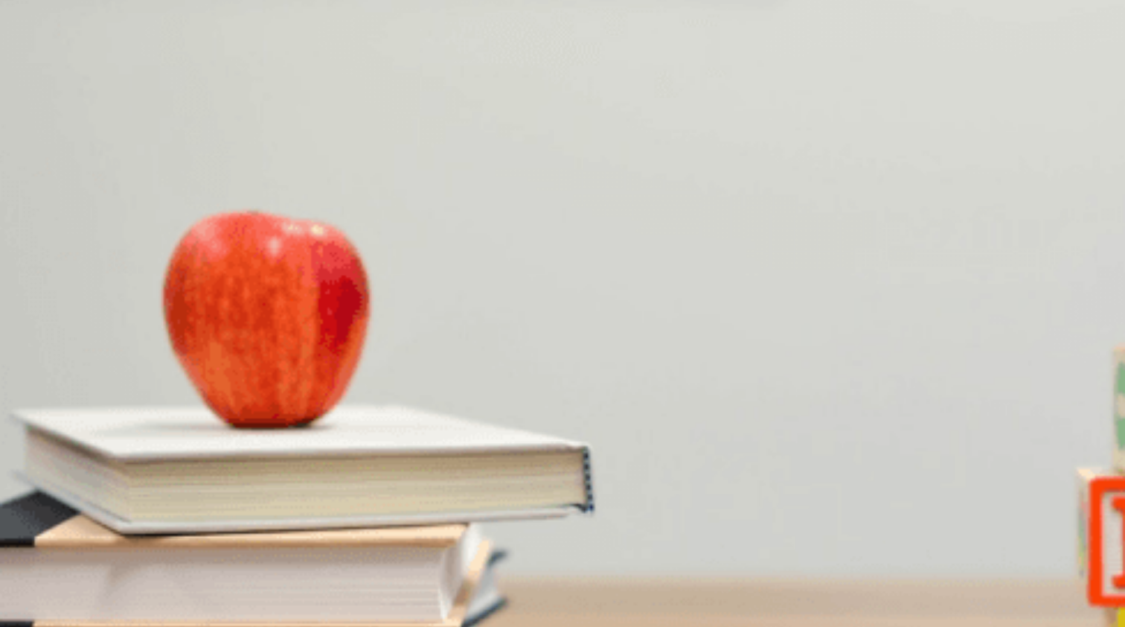
scroll to position [0, 0]
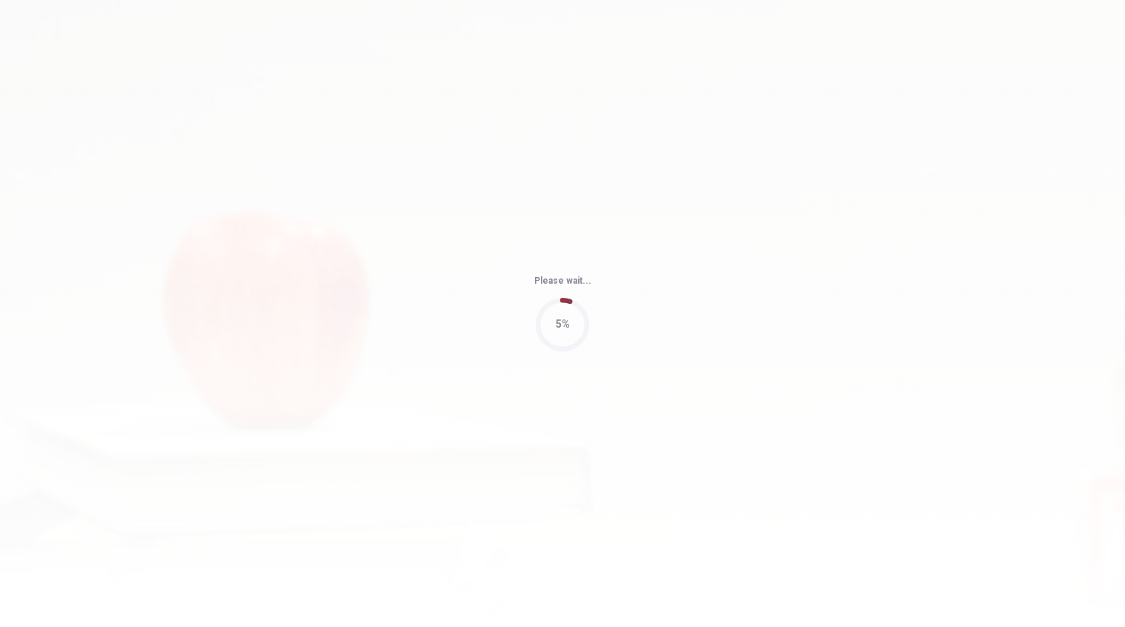
type input "92"
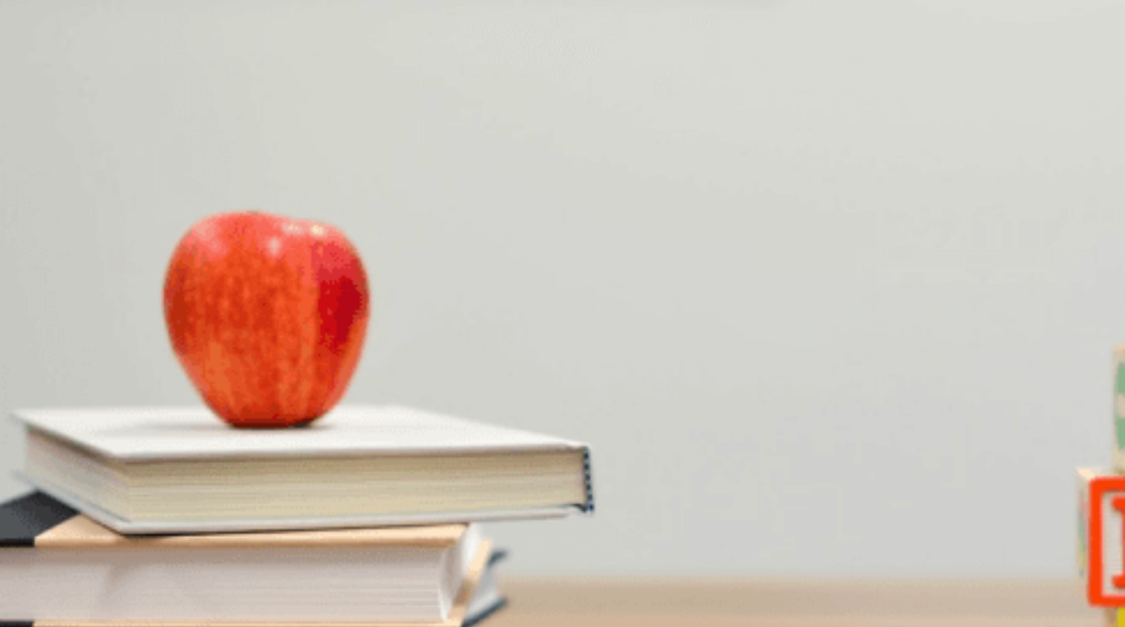
scroll to position [1168, 0]
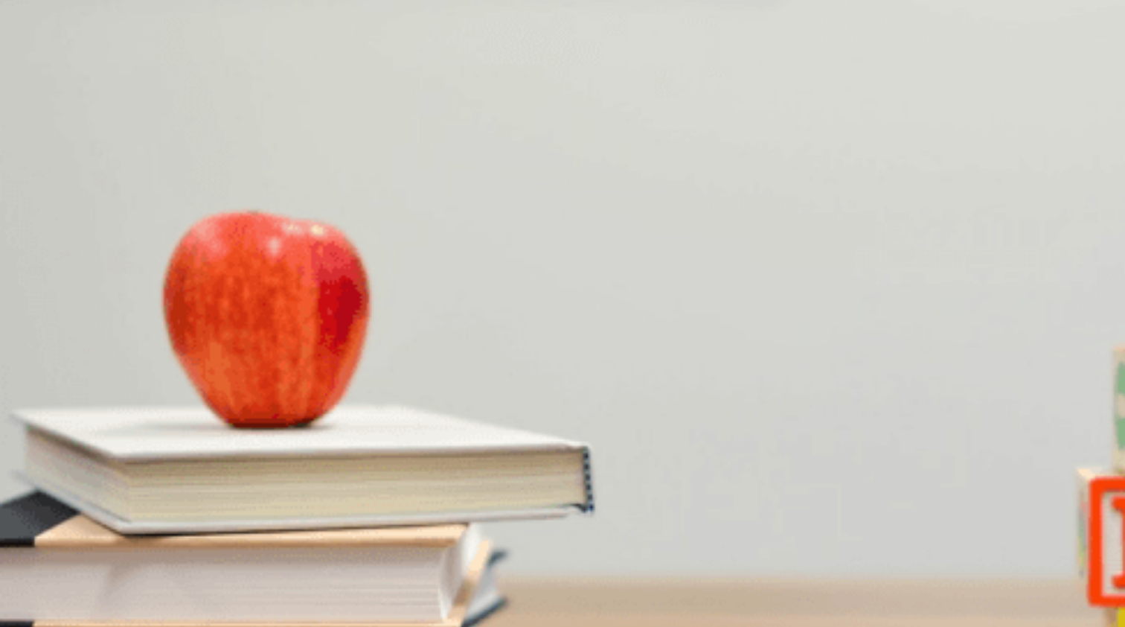
scroll to position [693, 0]
type input "0"
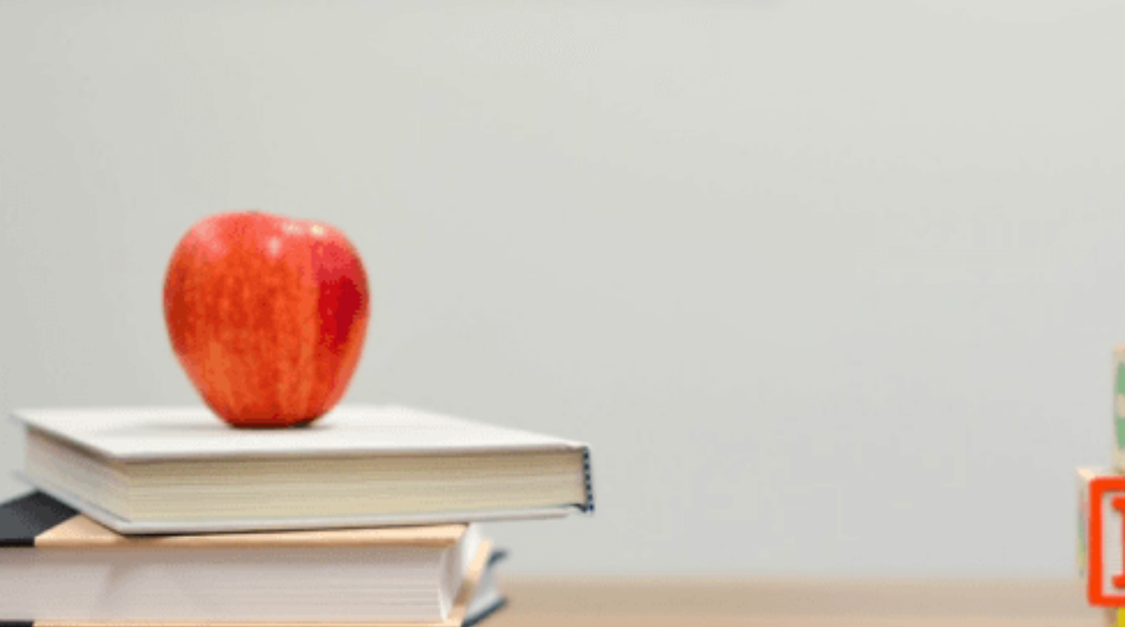
click at [889, 33] on div "Placement Test Listening Continue Continue Question 11 What advice does the wom…" at bounding box center [562, 313] width 1125 height 627
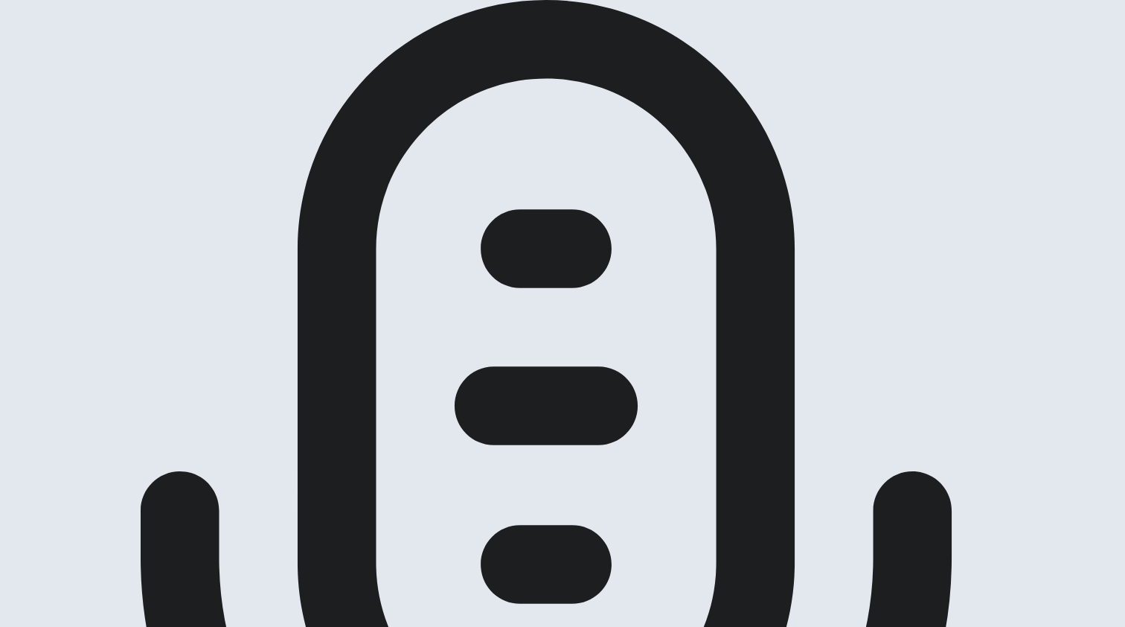
scroll to position [57, 0]
drag, startPoint x: 151, startPoint y: 287, endPoint x: 295, endPoint y: 291, distance: 144.4
drag, startPoint x: 295, startPoint y: 291, endPoint x: 359, endPoint y: 293, distance: 64.0
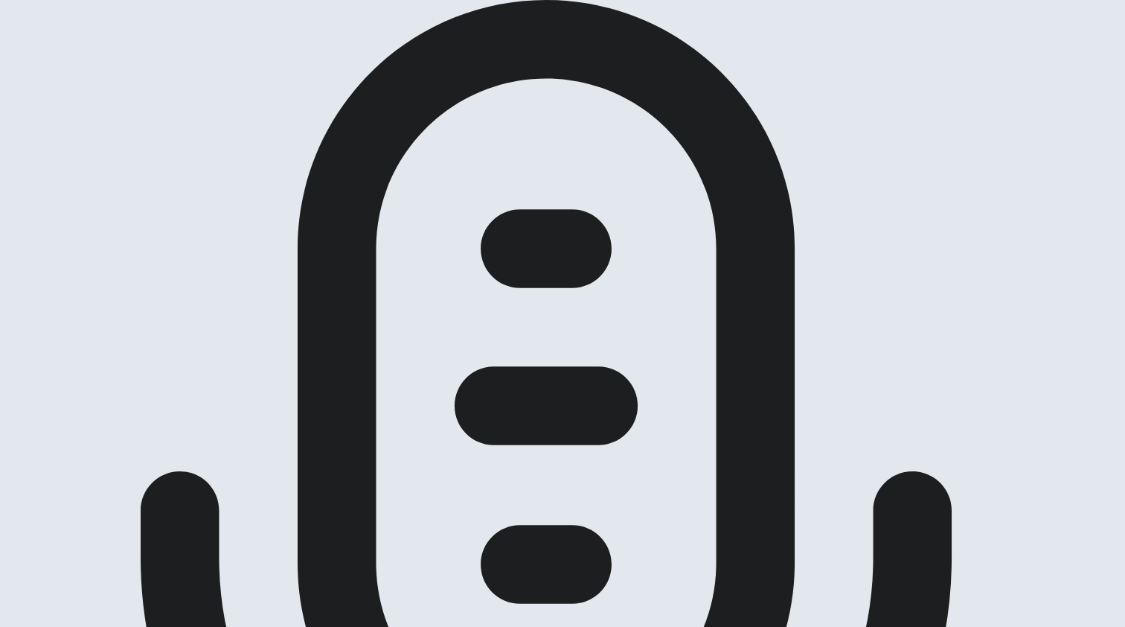
drag, startPoint x: 220, startPoint y: 324, endPoint x: 310, endPoint y: 330, distance: 90.9
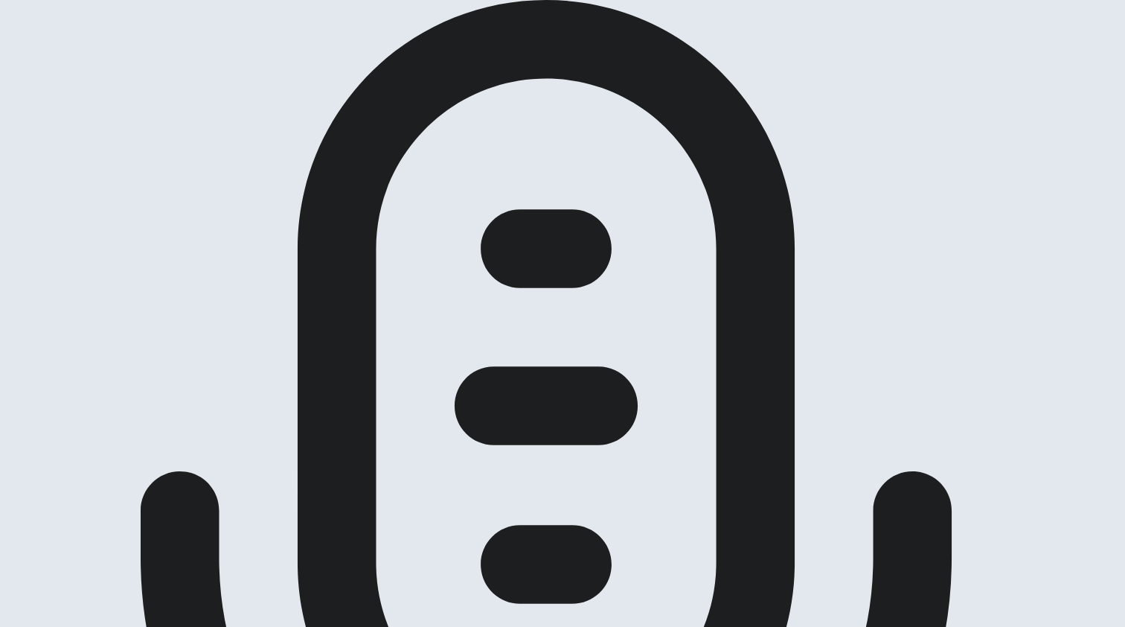
scroll to position [59, 0]
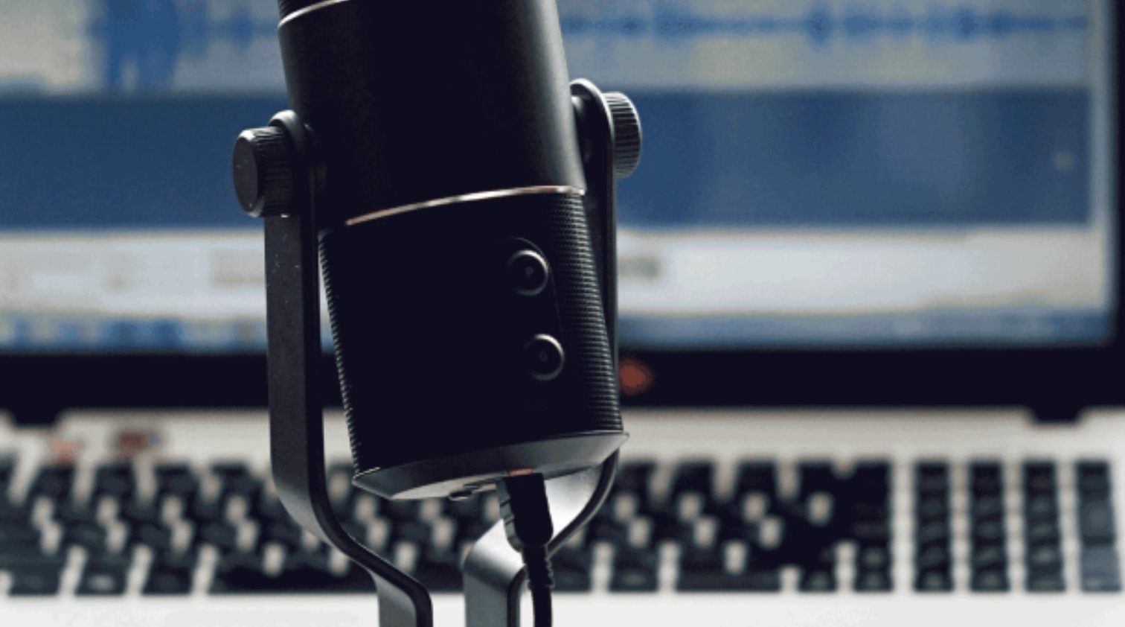
scroll to position [108, 0]
drag, startPoint x: 157, startPoint y: 208, endPoint x: 335, endPoint y: 217, distance: 178.1
drag, startPoint x: 276, startPoint y: 214, endPoint x: 410, endPoint y: 273, distance: 146.3
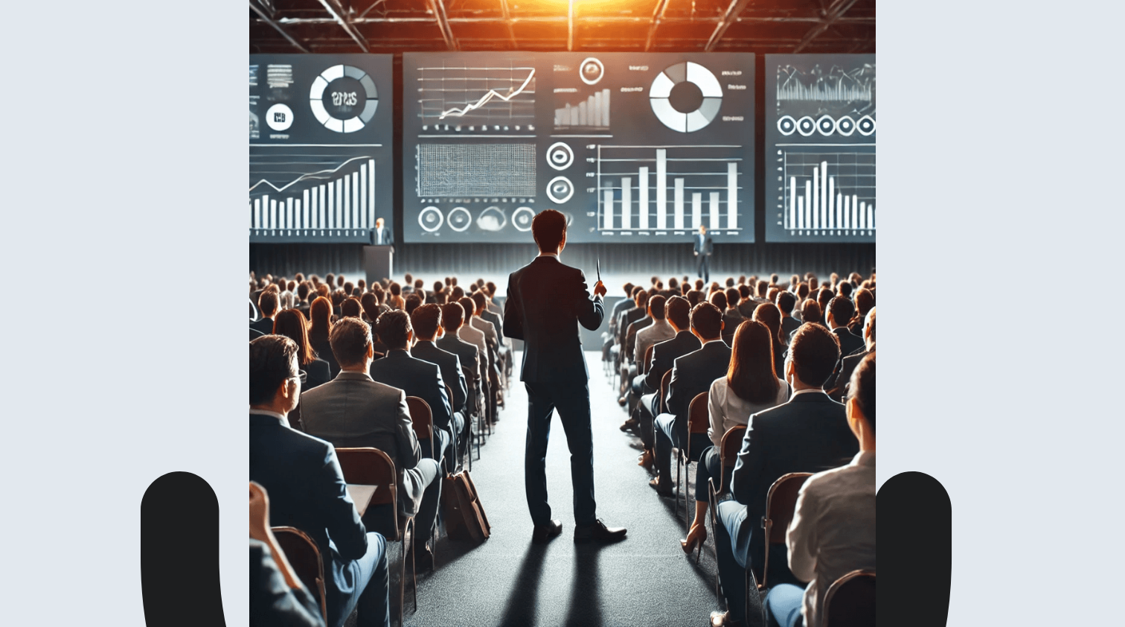
click at [397, 339] on img at bounding box center [562, 313] width 1125 height 627
click at [351, 291] on img at bounding box center [562, 313] width 1125 height 627
click at [382, 285] on img at bounding box center [562, 313] width 1125 height 627
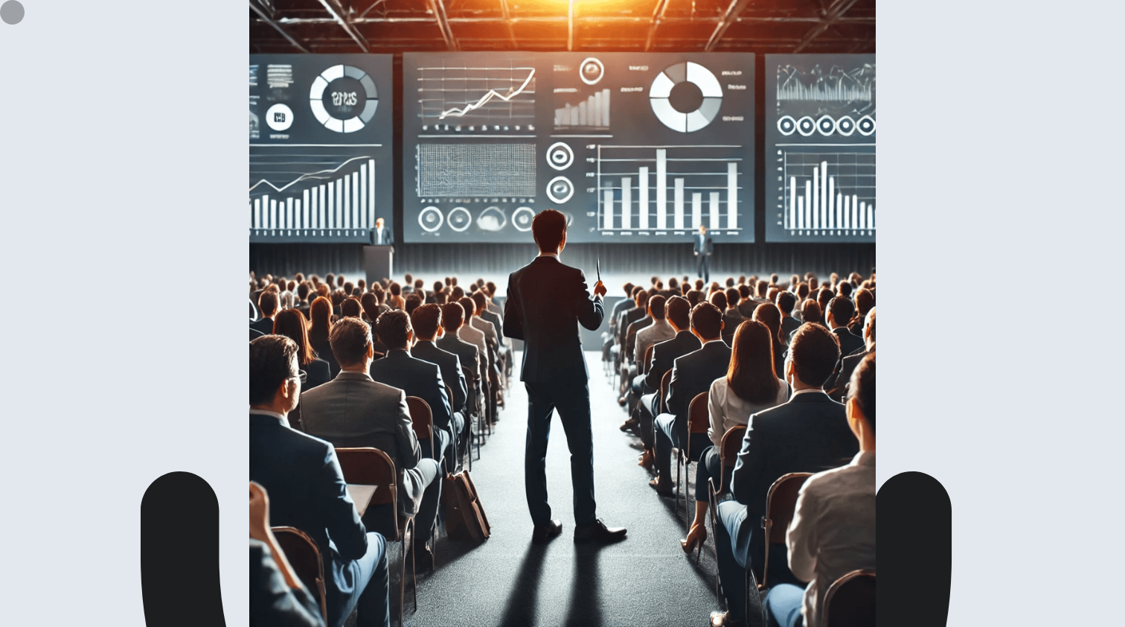
click at [398, 305] on img at bounding box center [562, 313] width 1125 height 627
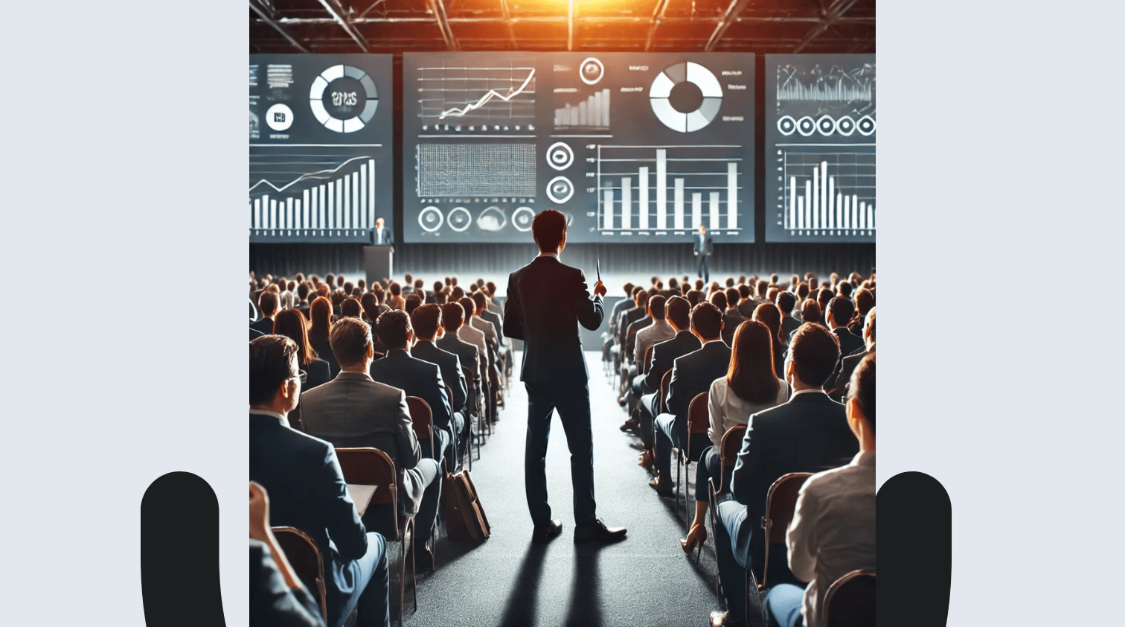
click at [405, 254] on img at bounding box center [562, 313] width 1125 height 627
click at [918, 40] on span at bounding box center [918, 40] width 0 height 0
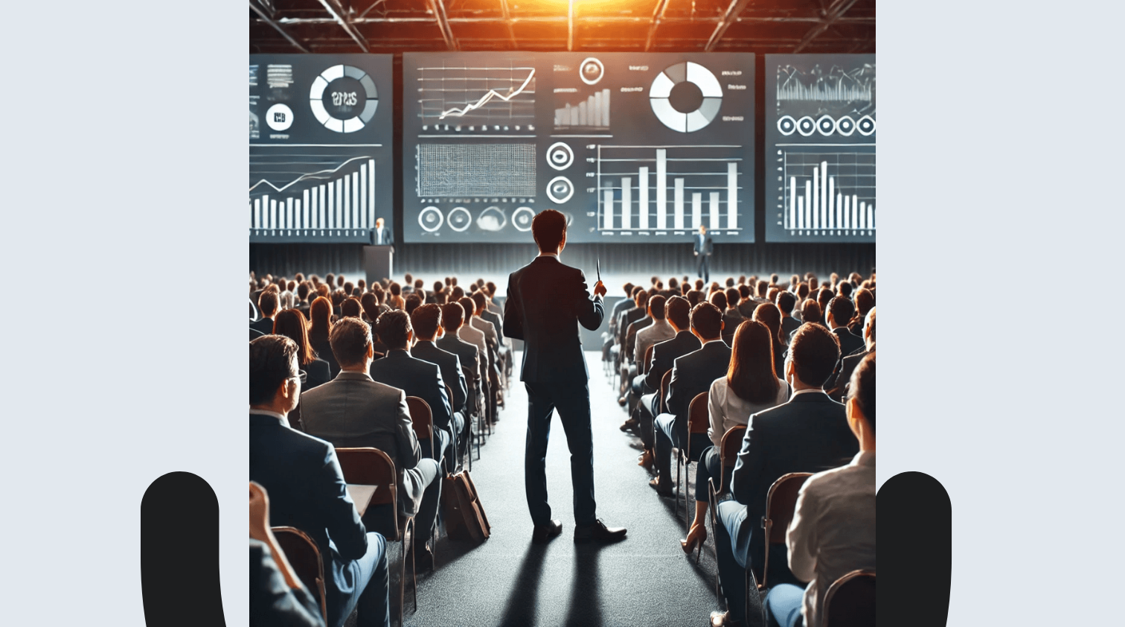
scroll to position [-1, 0]
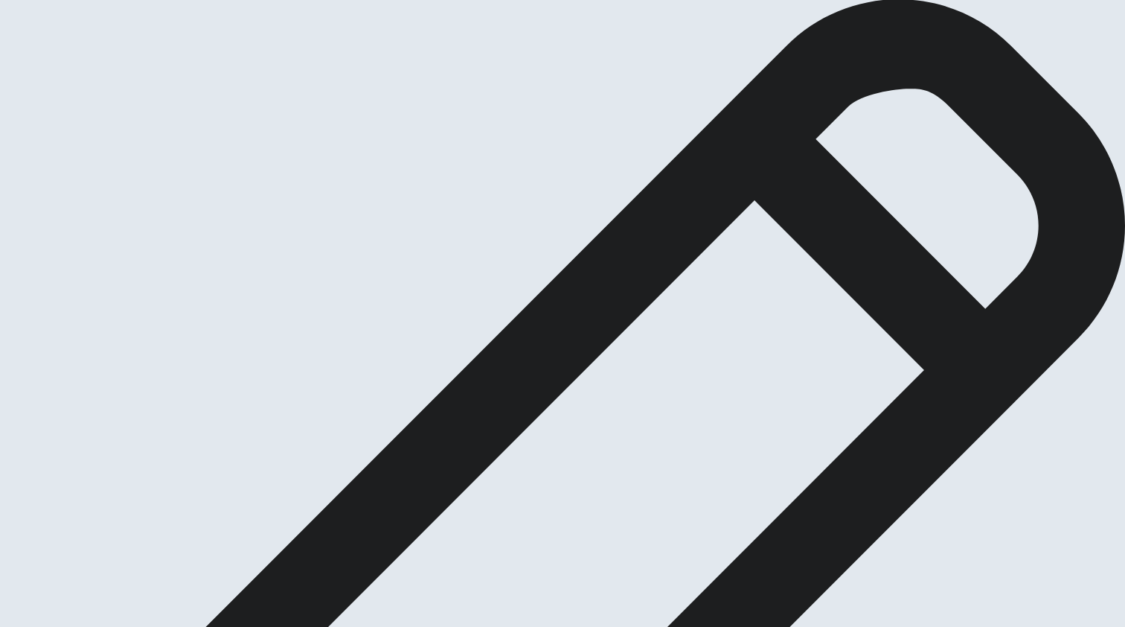
scroll to position [0, 0]
drag, startPoint x: 140, startPoint y: 150, endPoint x: 255, endPoint y: 155, distance: 114.7
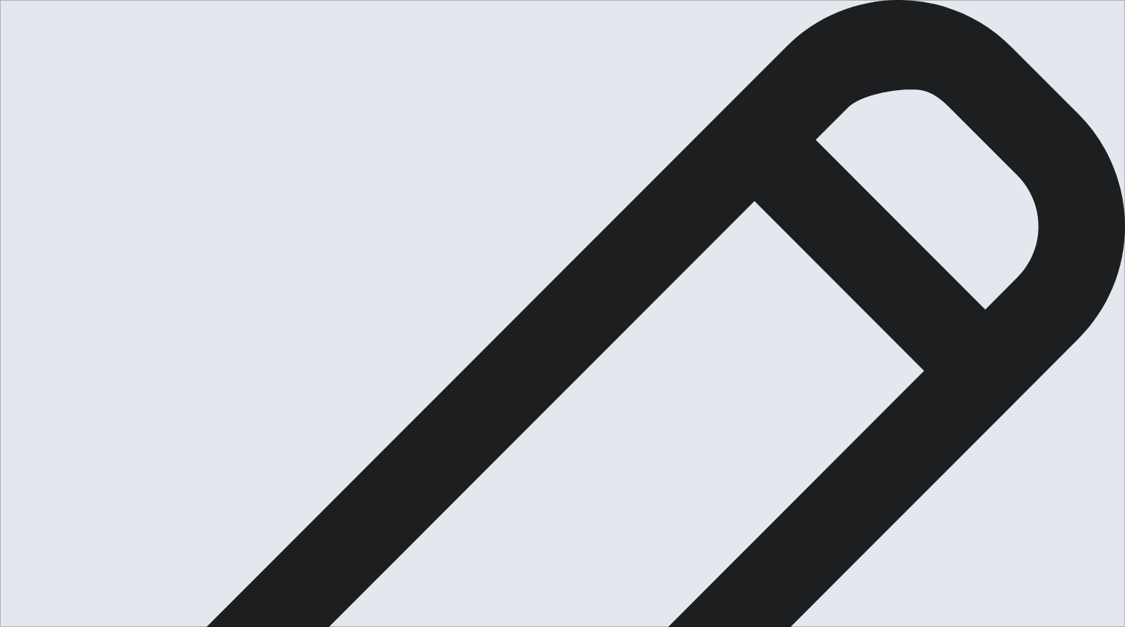
drag, startPoint x: 161, startPoint y: 431, endPoint x: 284, endPoint y: 445, distance: 123.6
drag, startPoint x: 193, startPoint y: 470, endPoint x: 277, endPoint y: 469, distance: 83.4
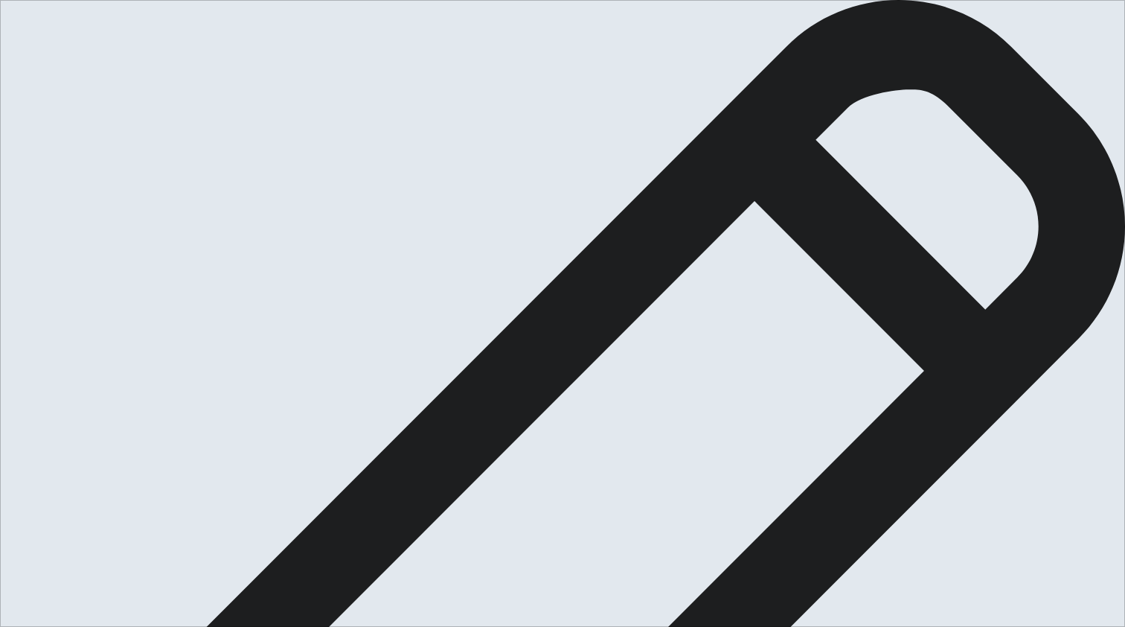
drag, startPoint x: 292, startPoint y: 462, endPoint x: 467, endPoint y: 445, distance: 175.7
type textarea "i"
type textarea "I think one of the most usefull skill in my life is problem solving.When I face…"
